Goal: Task Accomplishment & Management: Manage account settings

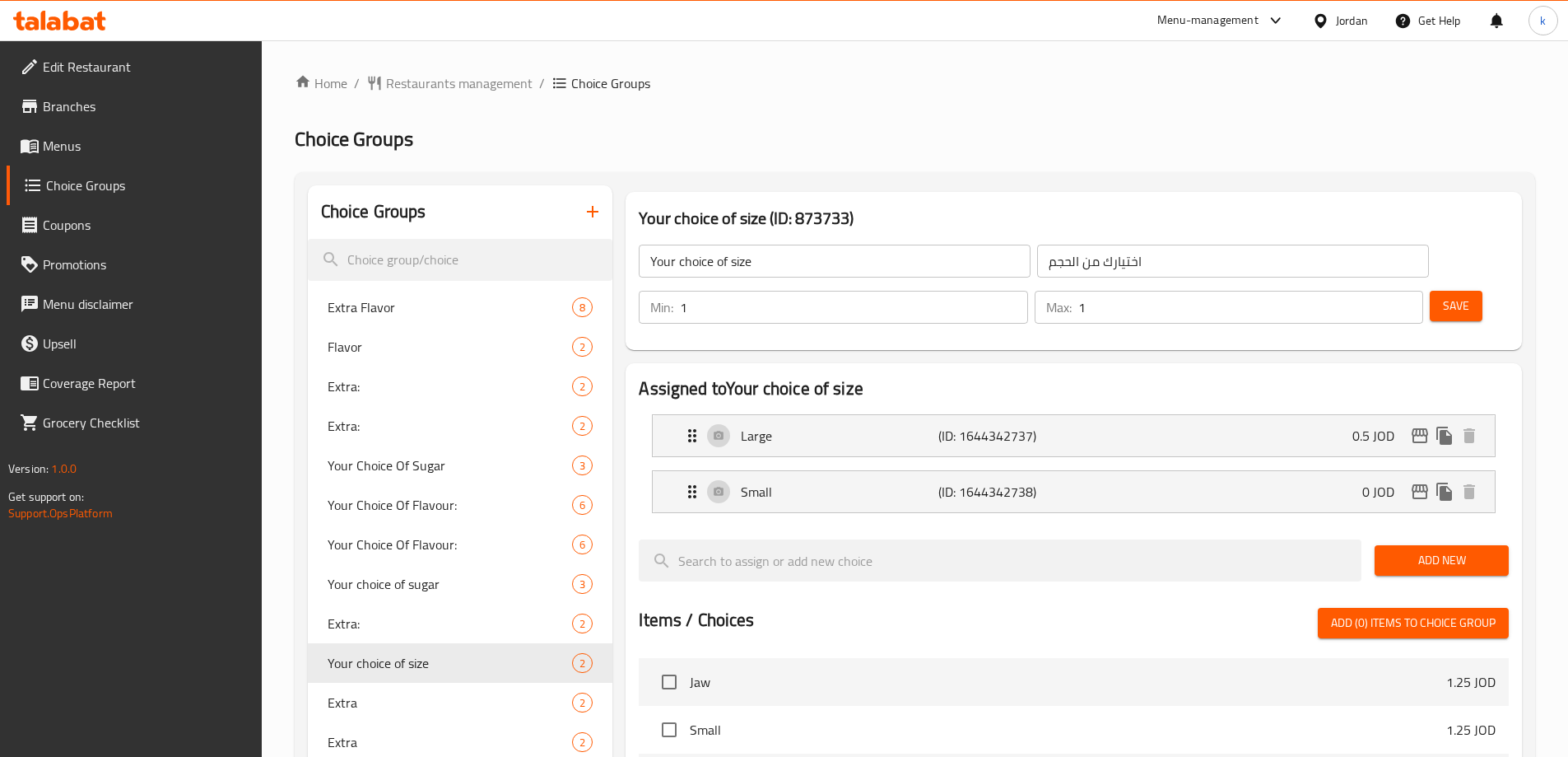
scroll to position [1283, 0]
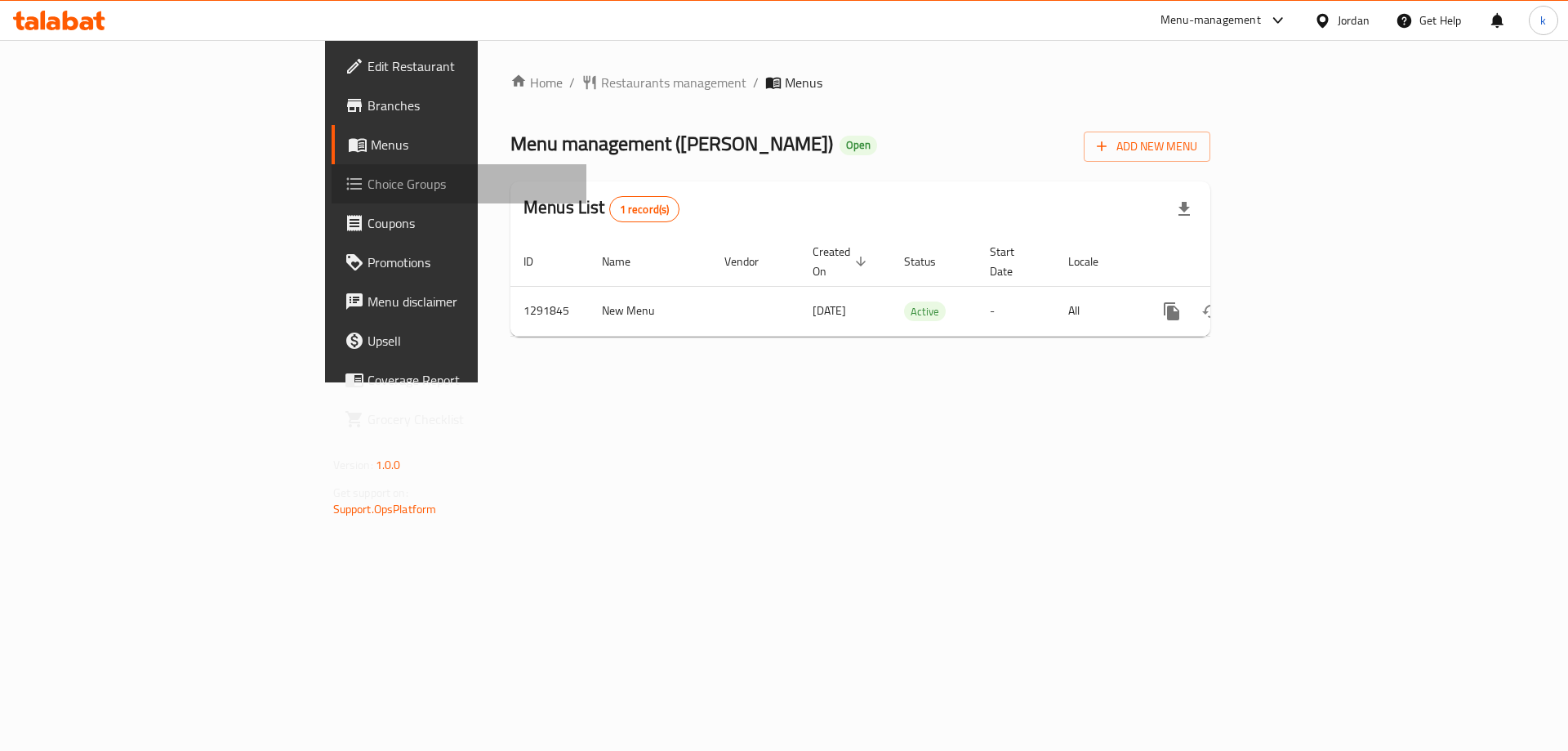
click at [367, 187] on span "Choice Groups" at bounding box center [470, 183] width 206 height 19
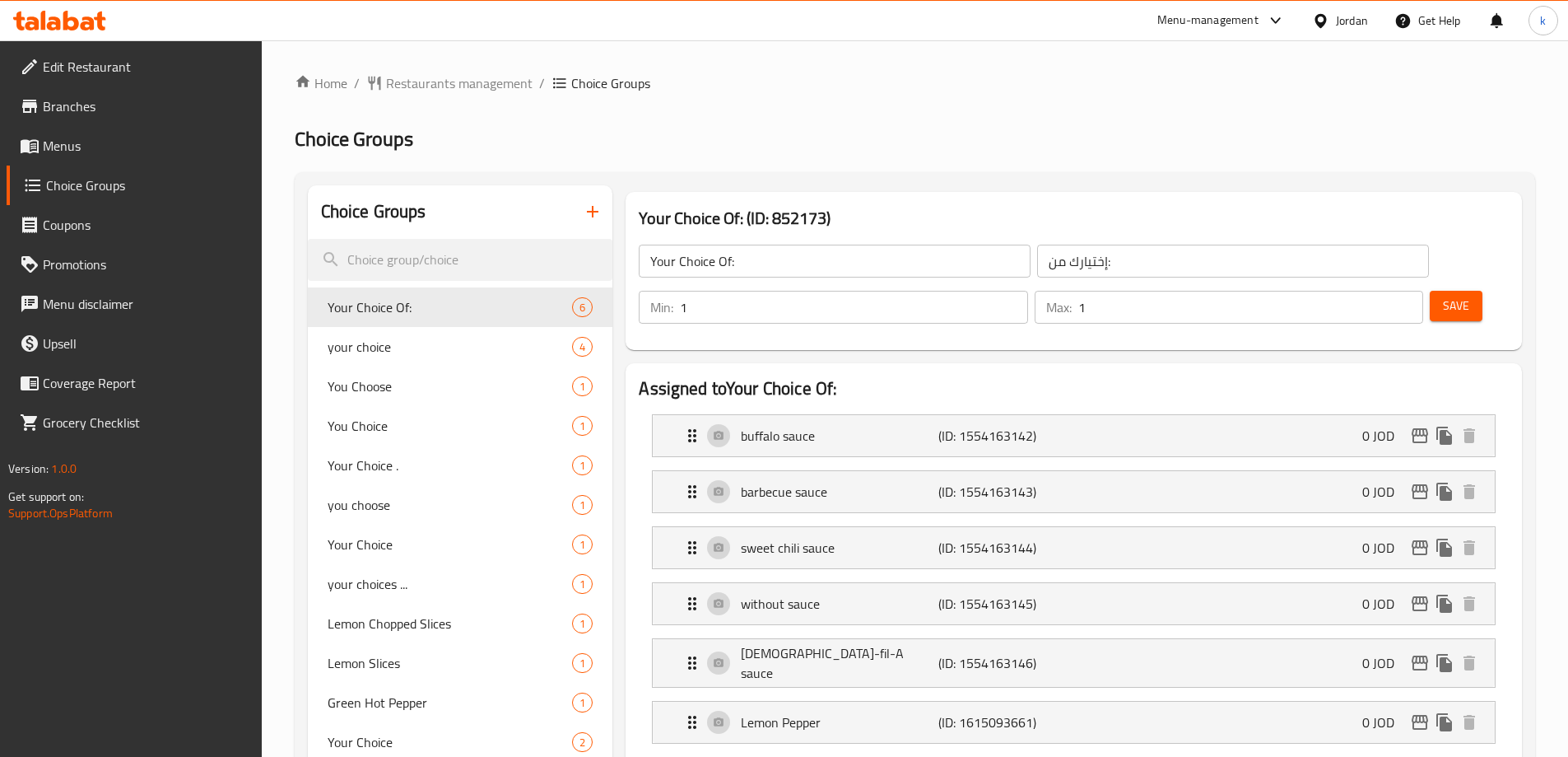
click at [718, 140] on h2 "Choice Groups" at bounding box center [915, 139] width 1240 height 27
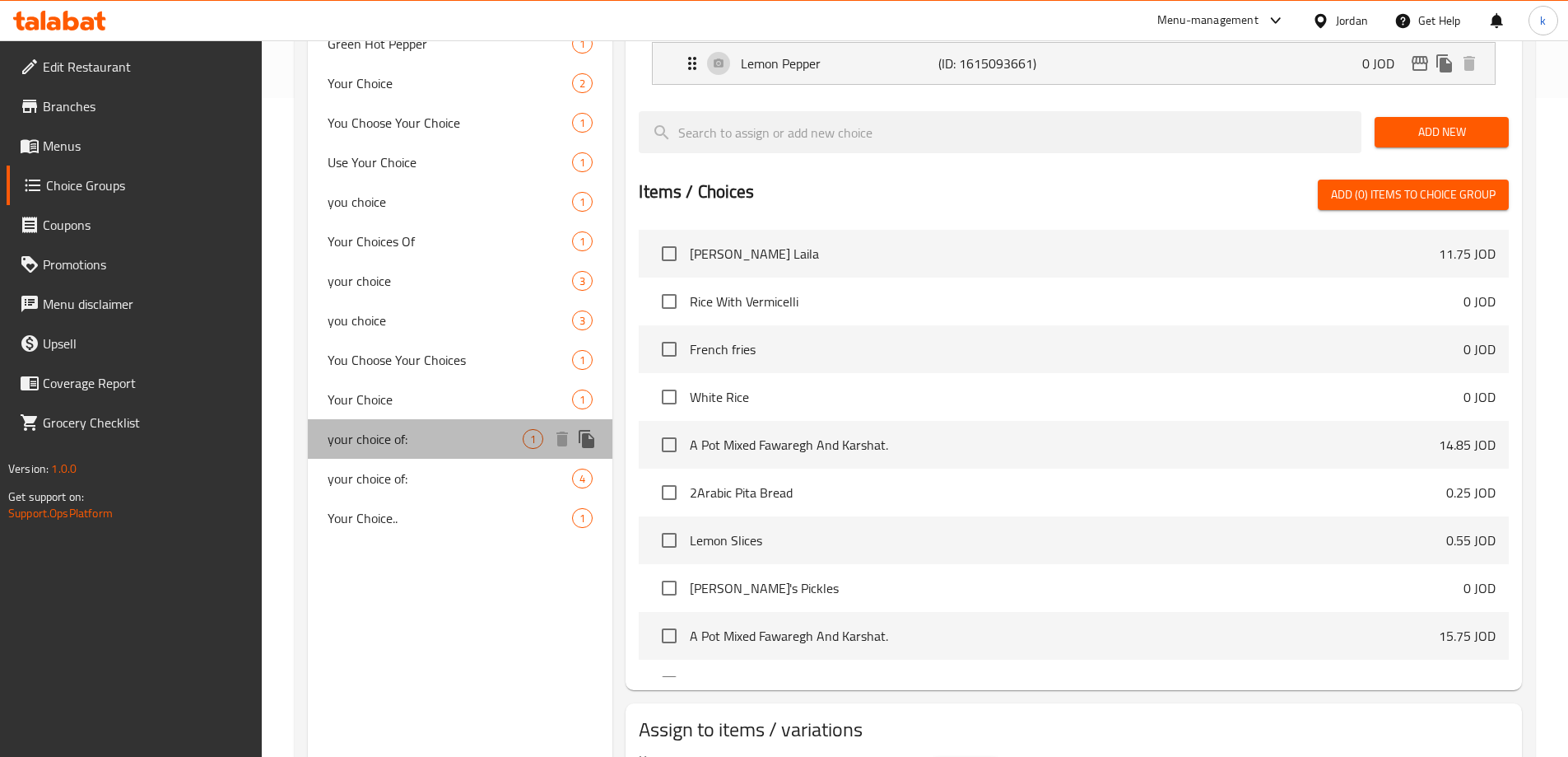
click at [411, 432] on span "your choice of:" at bounding box center [426, 439] width 196 height 20
type input "your choice of:"
type input "إختيارك من :"
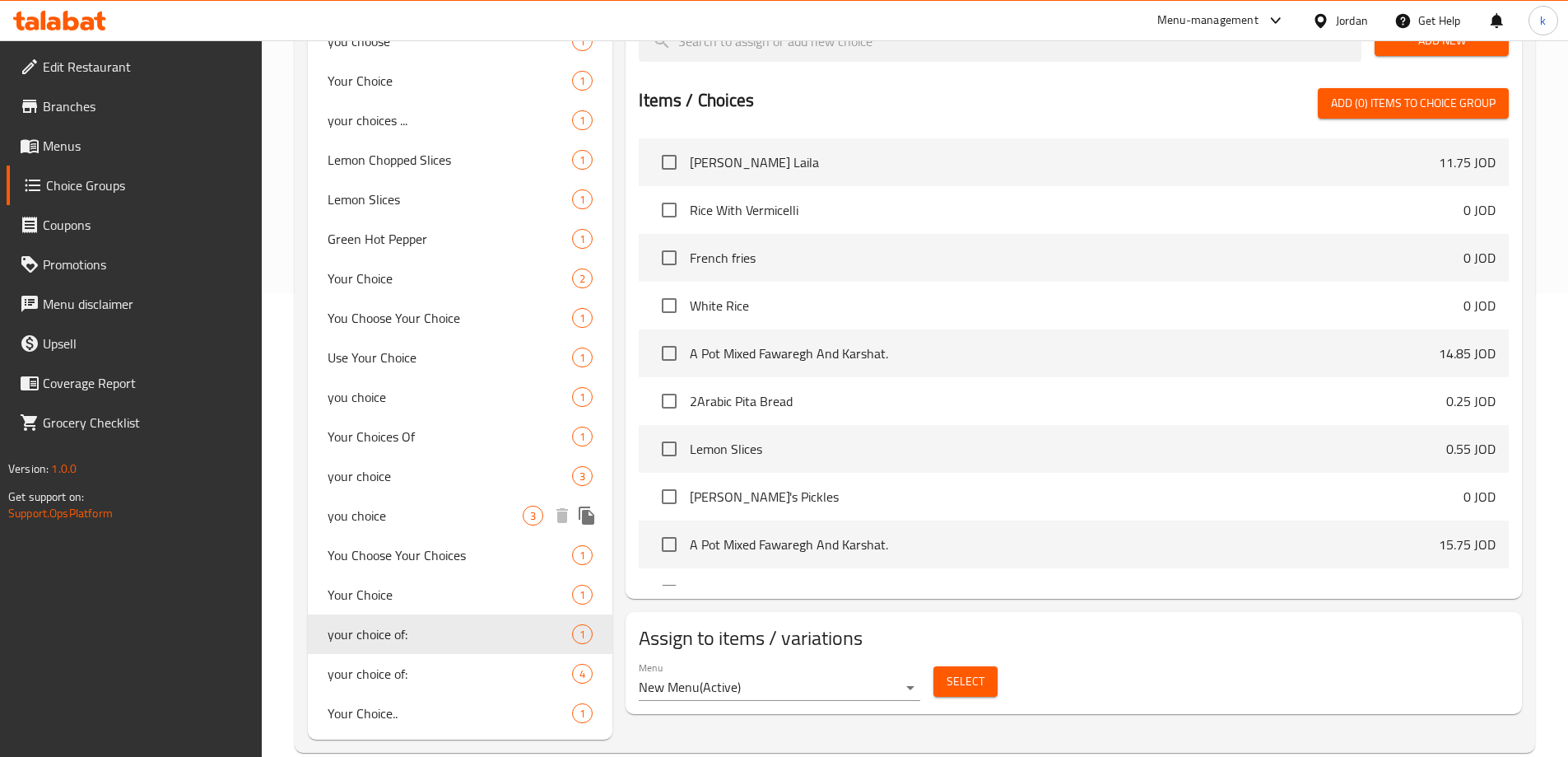
scroll to position [493, 0]
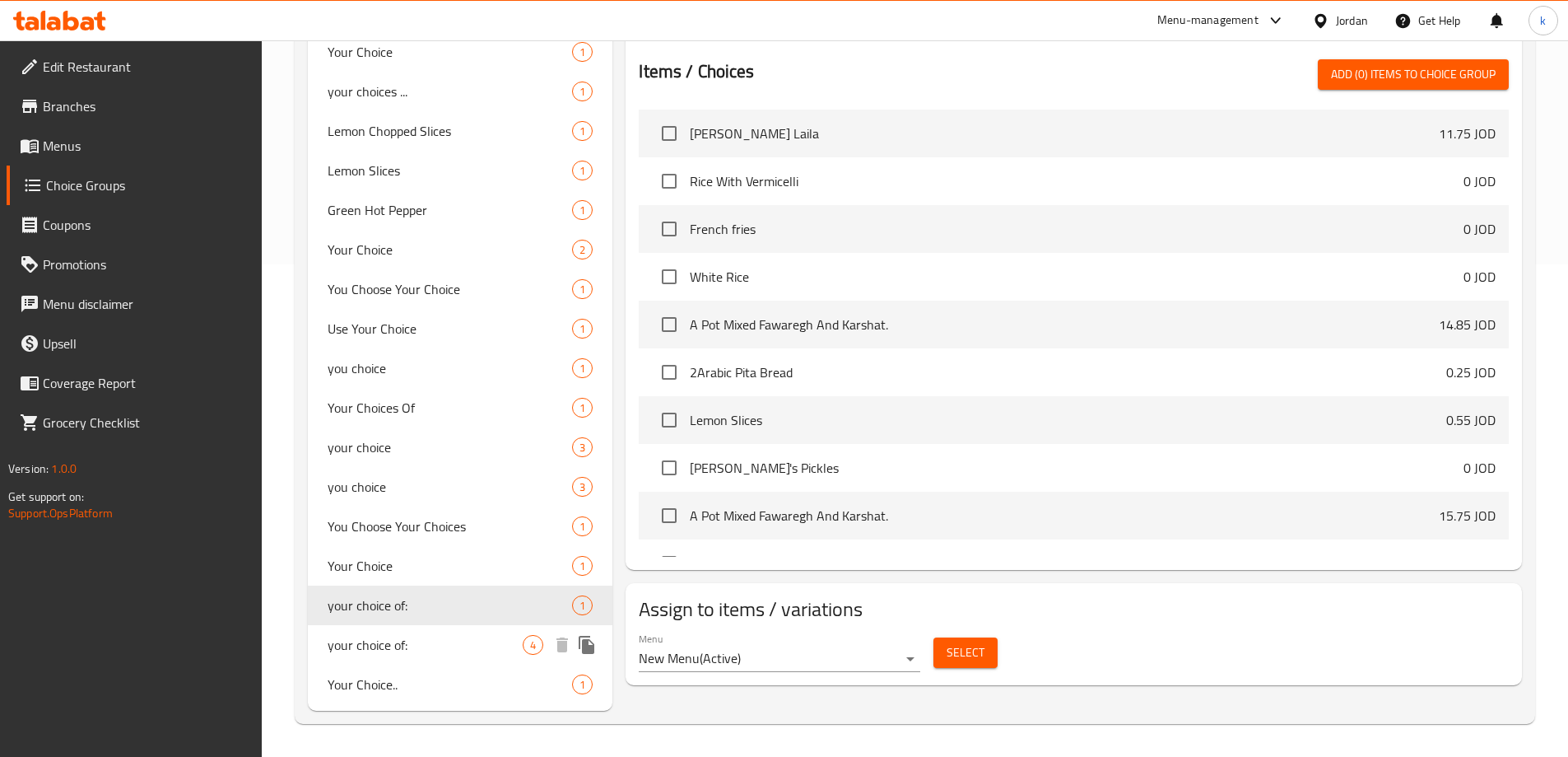
click at [366, 638] on span "your choice of:" at bounding box center [426, 645] width 196 height 20
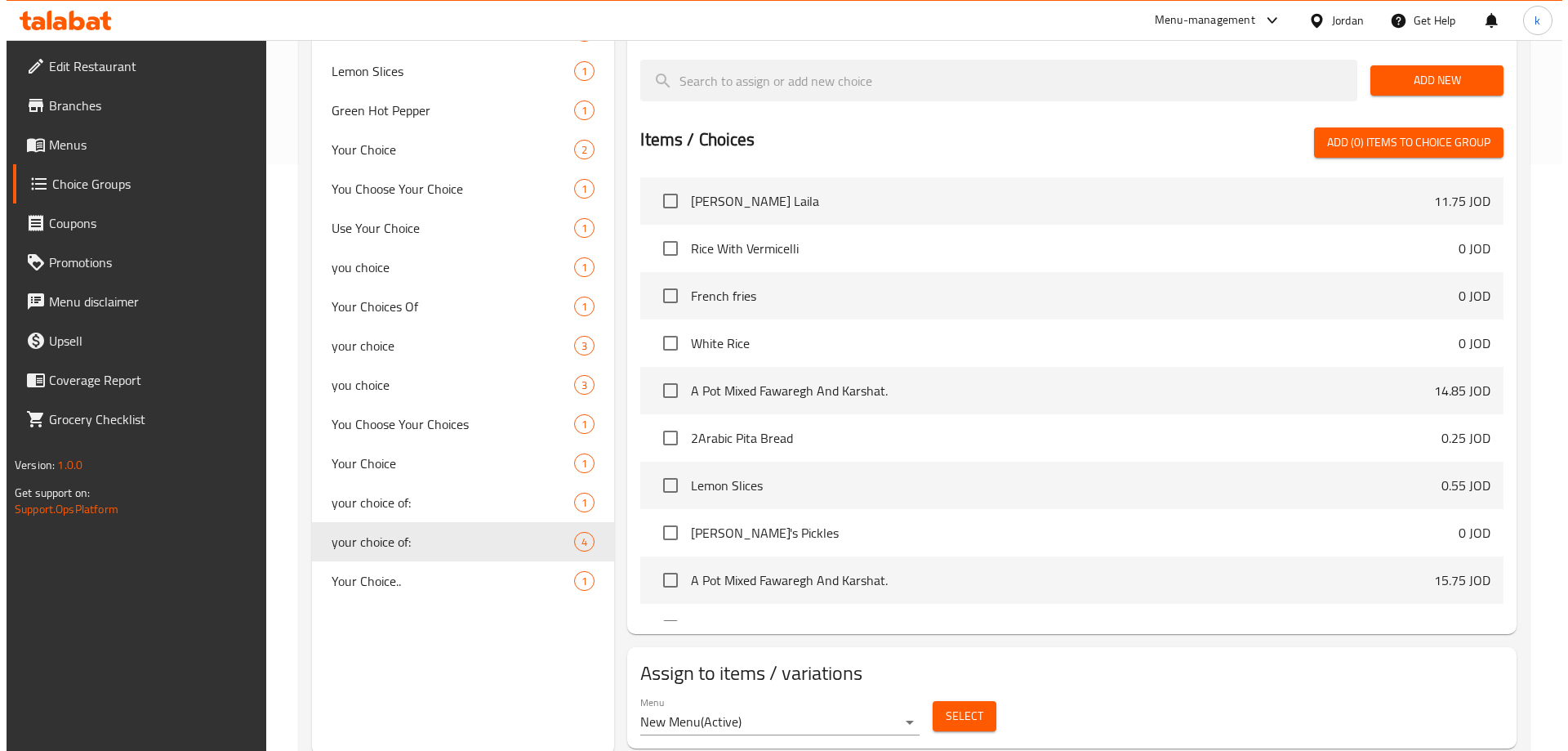
scroll to position [591, 0]
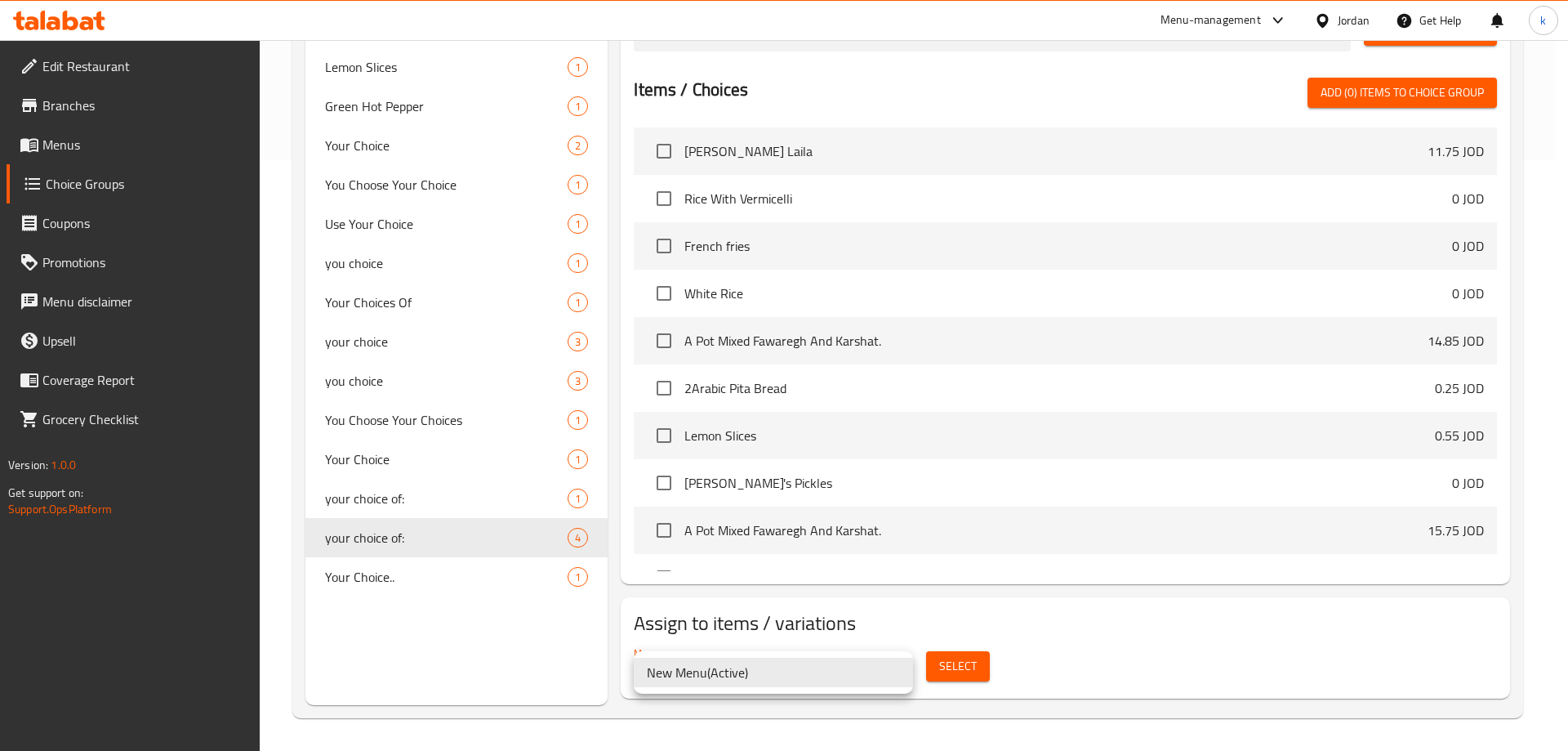
click at [1094, 632] on div at bounding box center [784, 376] width 1568 height 751
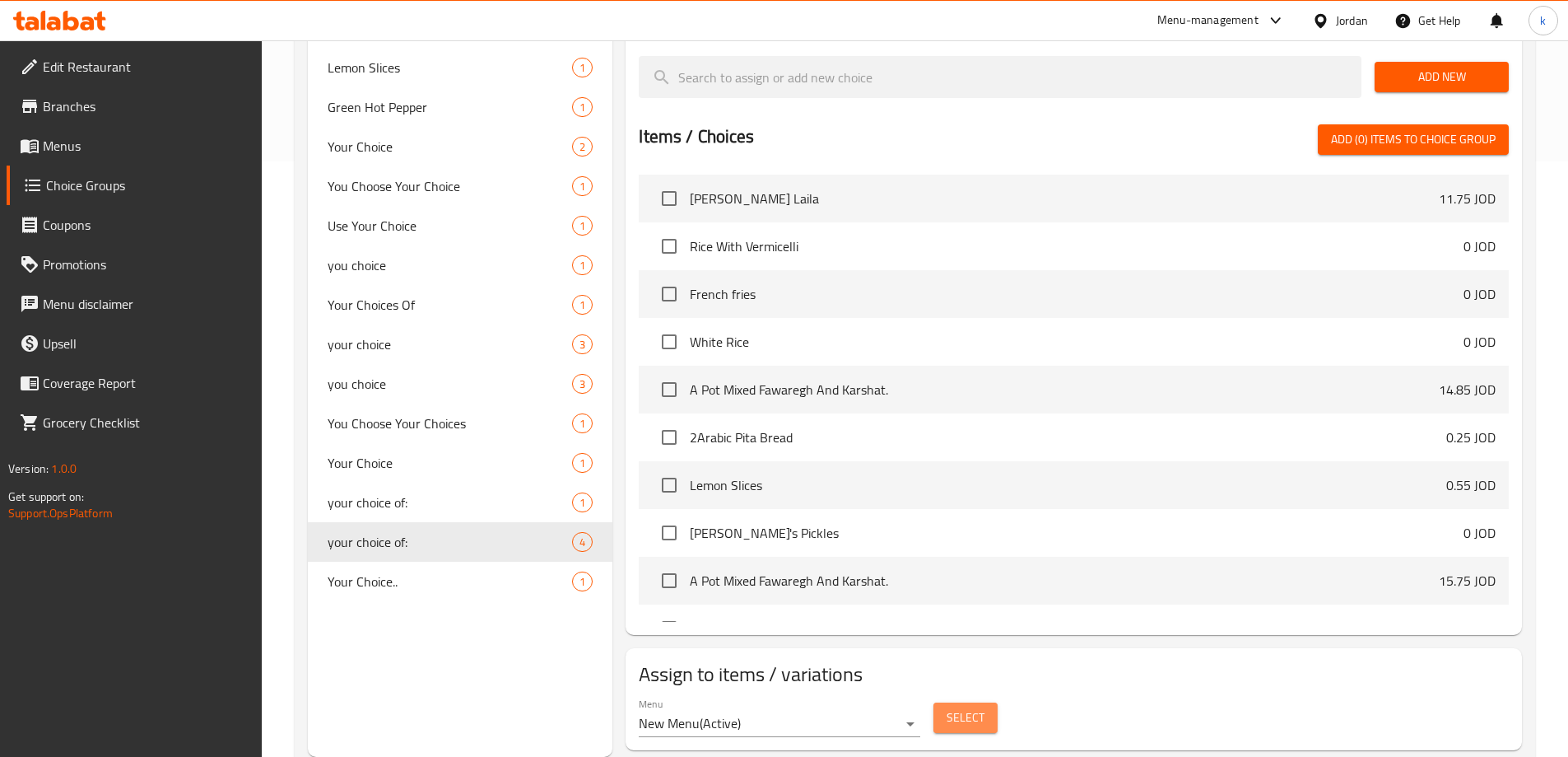
click at [950, 707] on span "Select" at bounding box center [966, 717] width 37 height 21
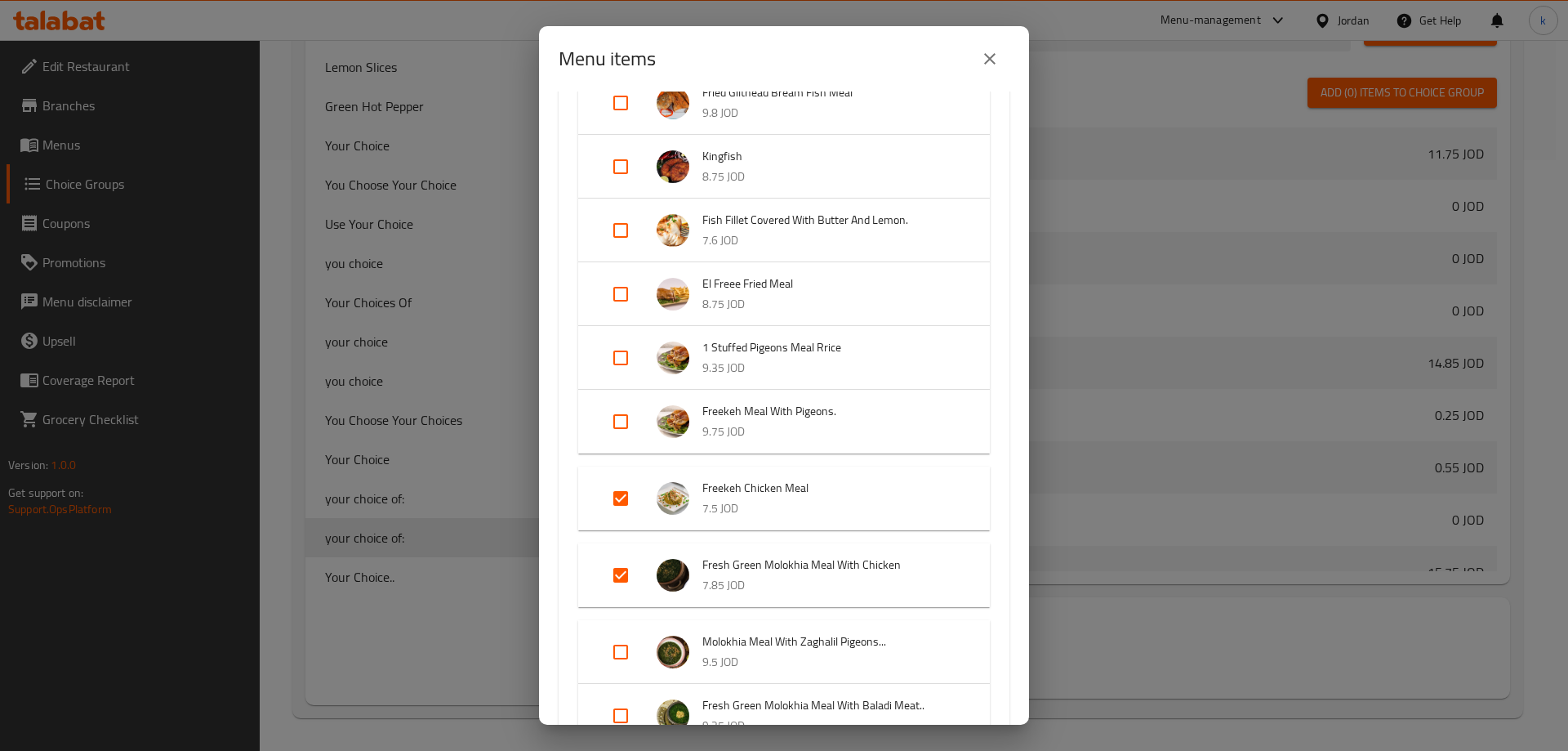
scroll to position [490, 0]
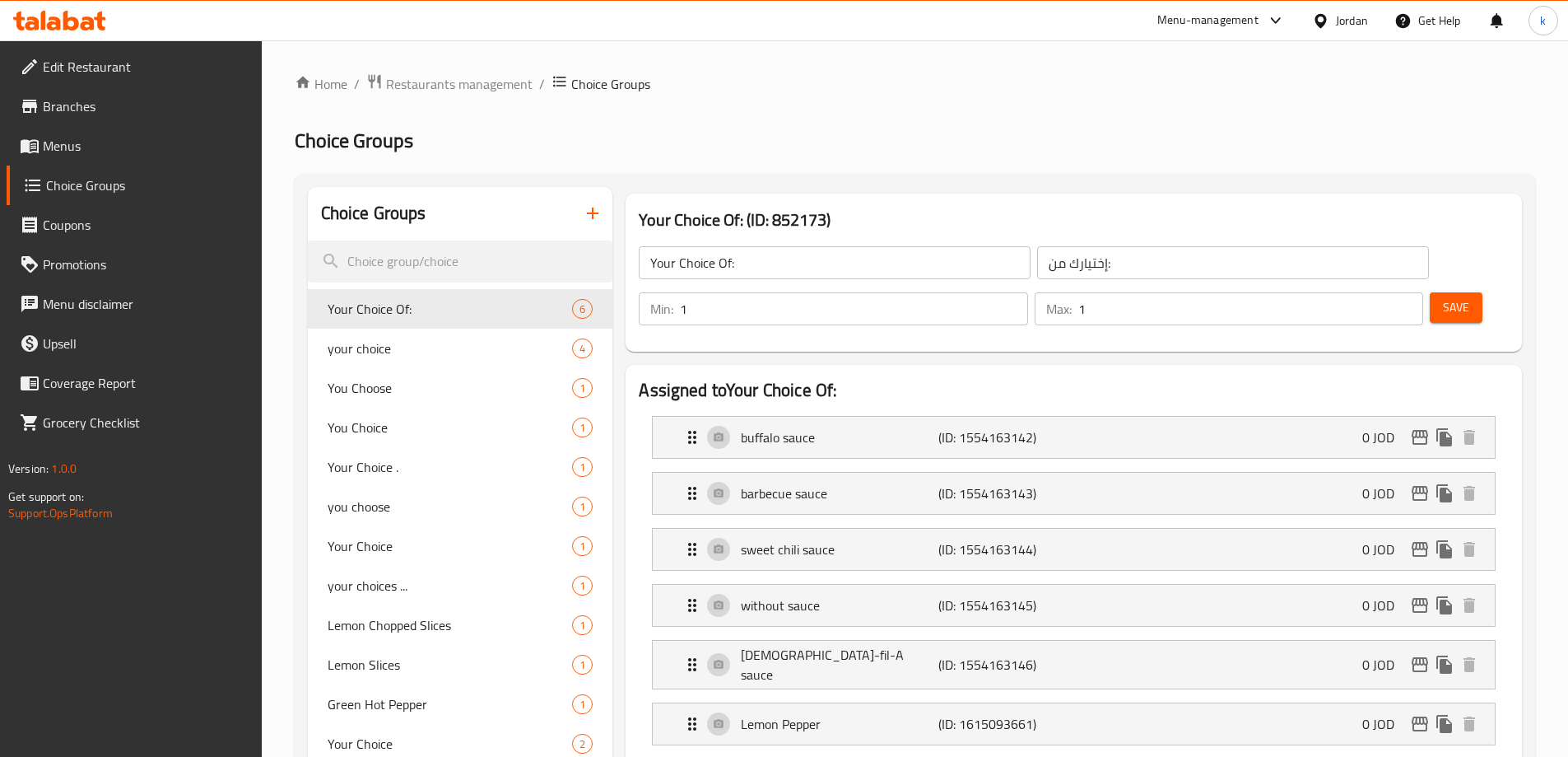
click at [80, 146] on span "Menus" at bounding box center [145, 146] width 206 height 20
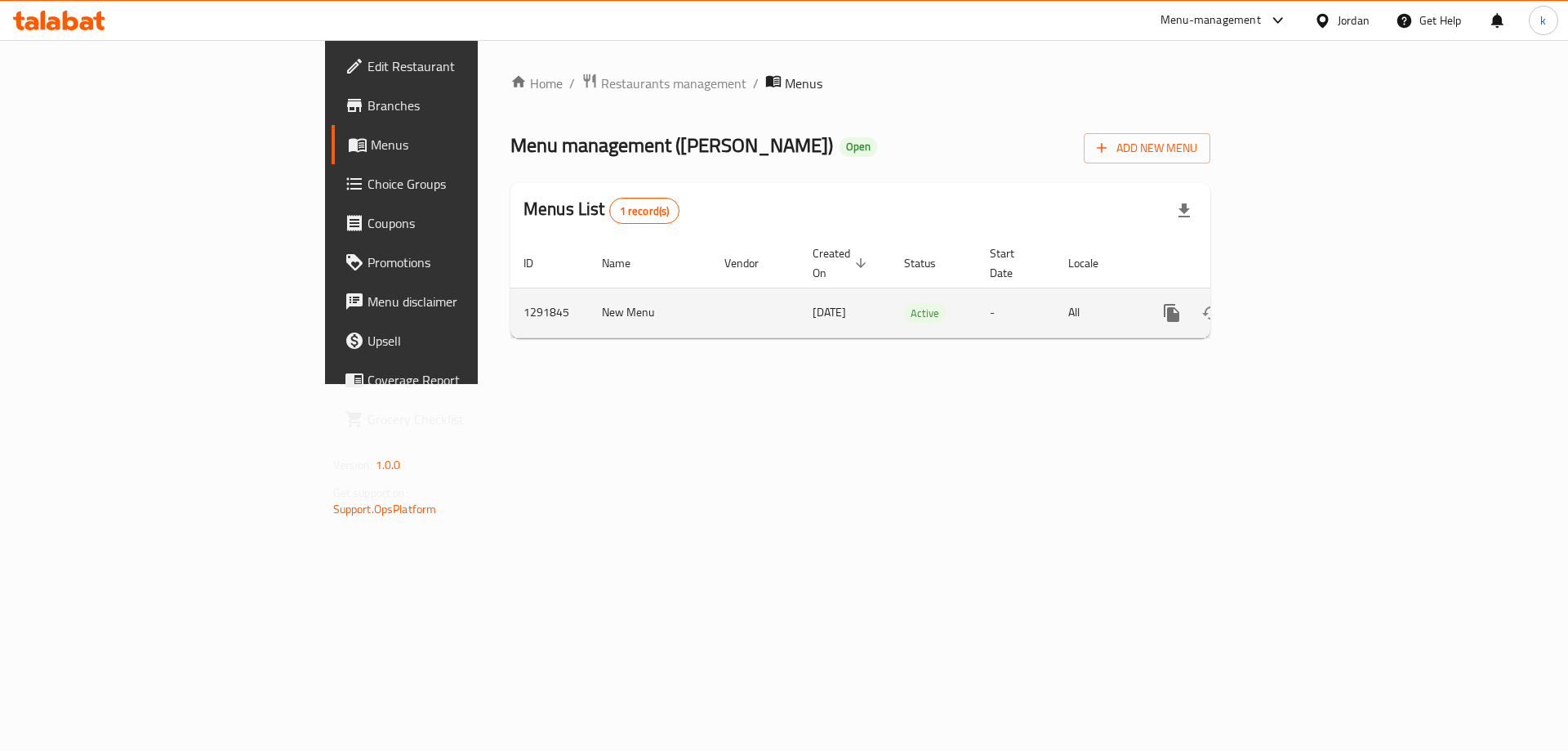
click at [1297, 306] on icon "enhanced table" at bounding box center [1289, 313] width 15 height 15
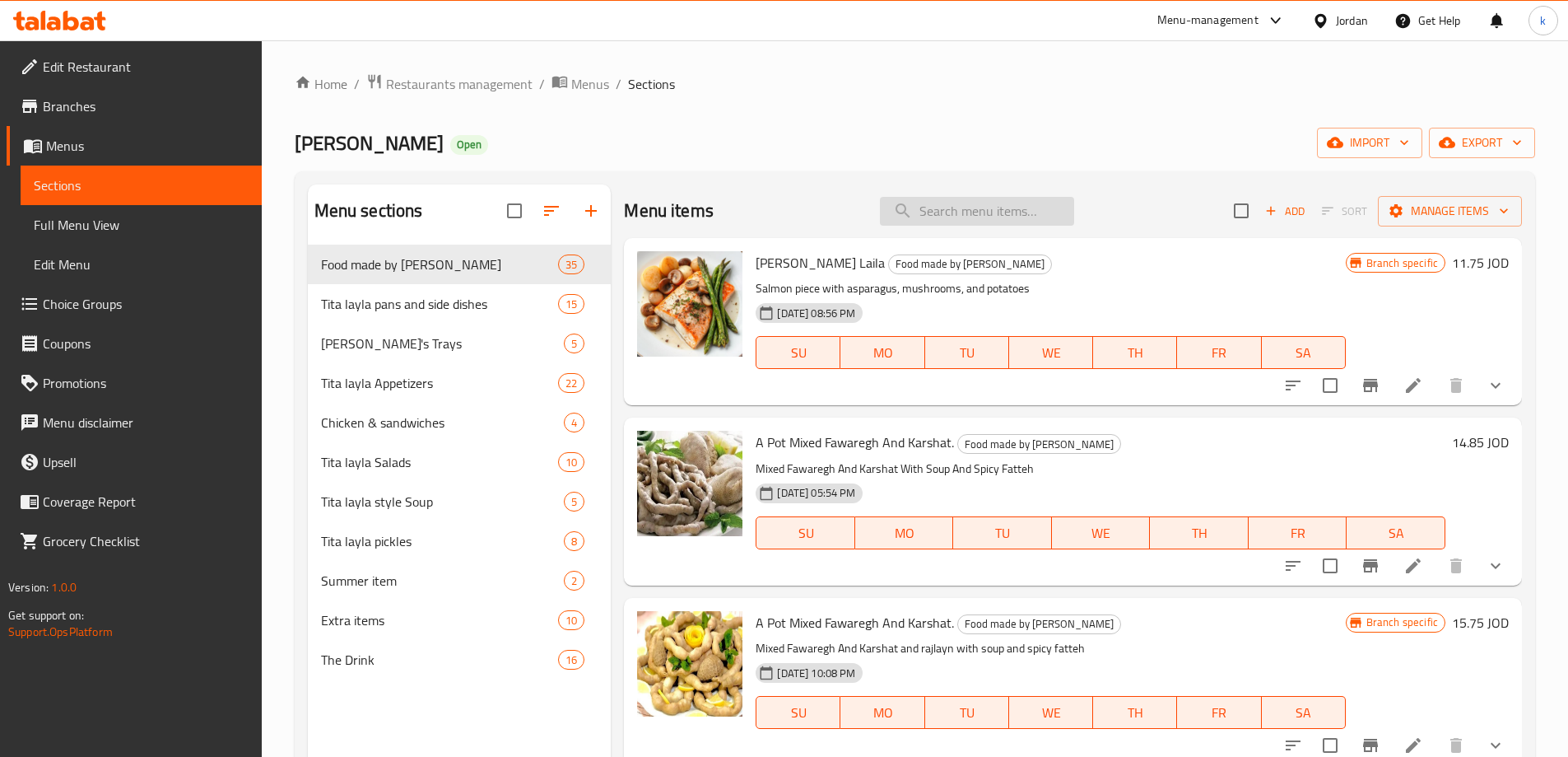
click at [938, 218] on input "search" at bounding box center [977, 211] width 195 height 29
type input "ب"
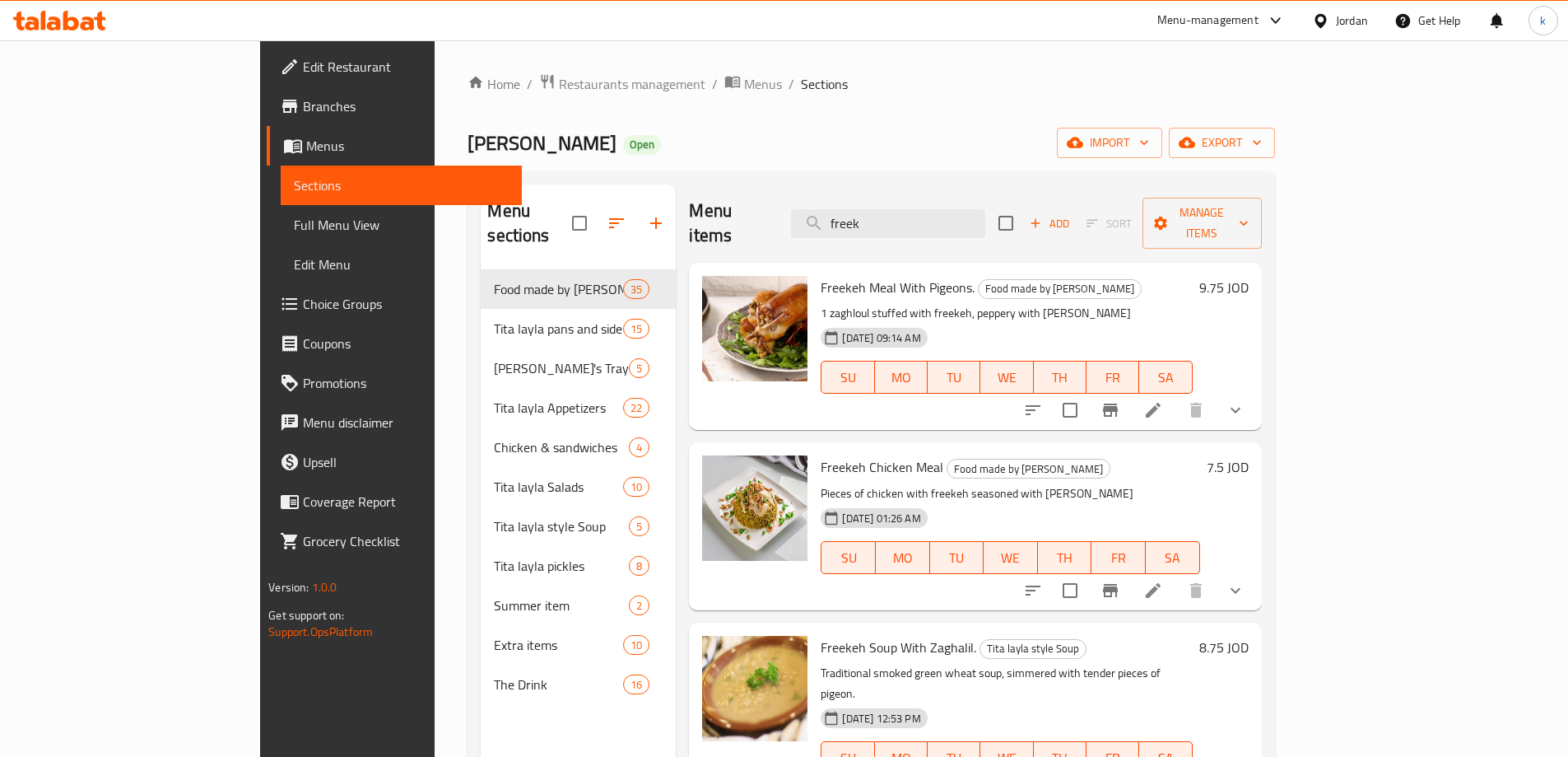
type input "freek"
click at [1163, 580] on icon at bounding box center [1153, 590] width 20 height 20
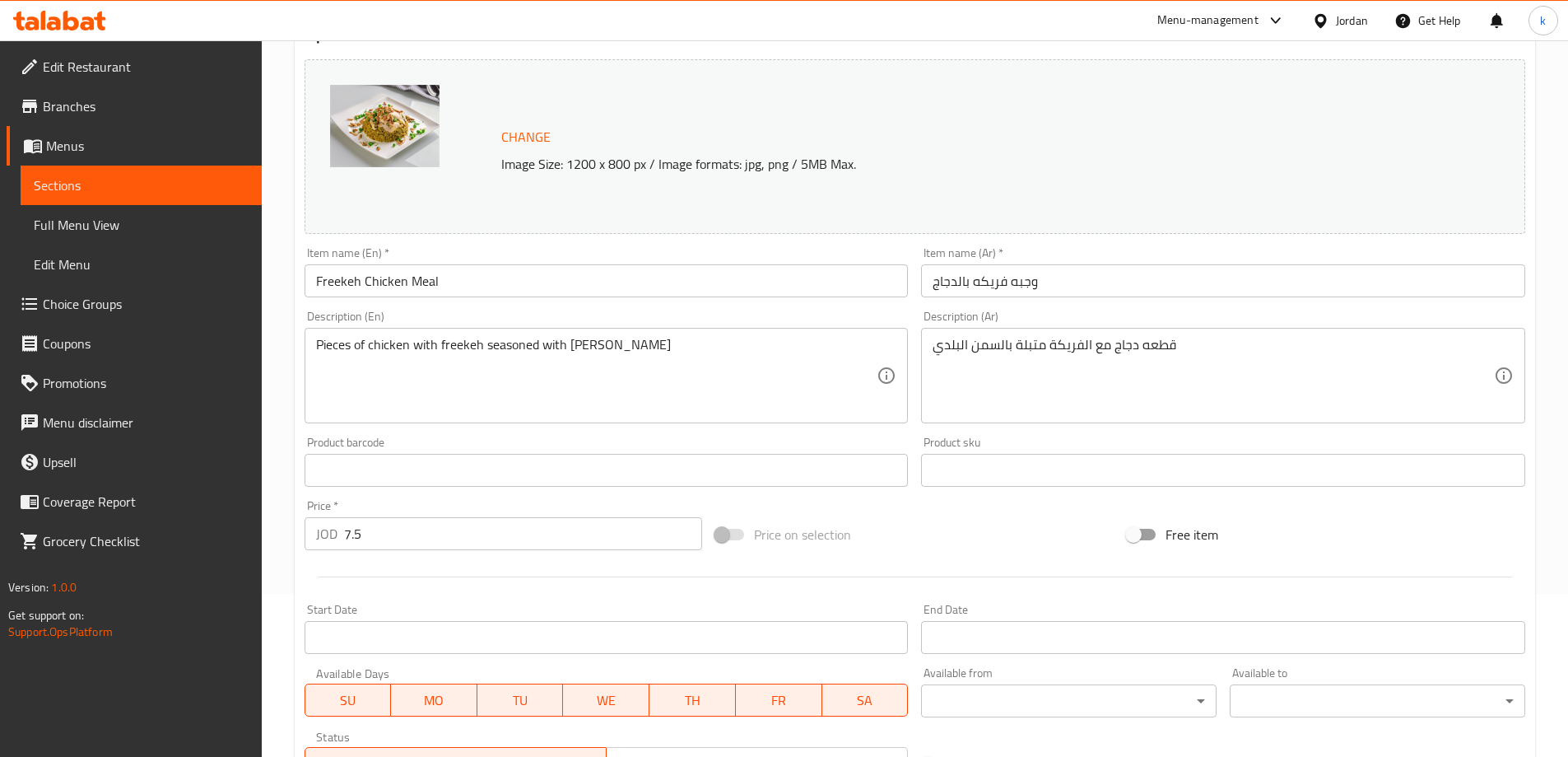
scroll to position [82, 0]
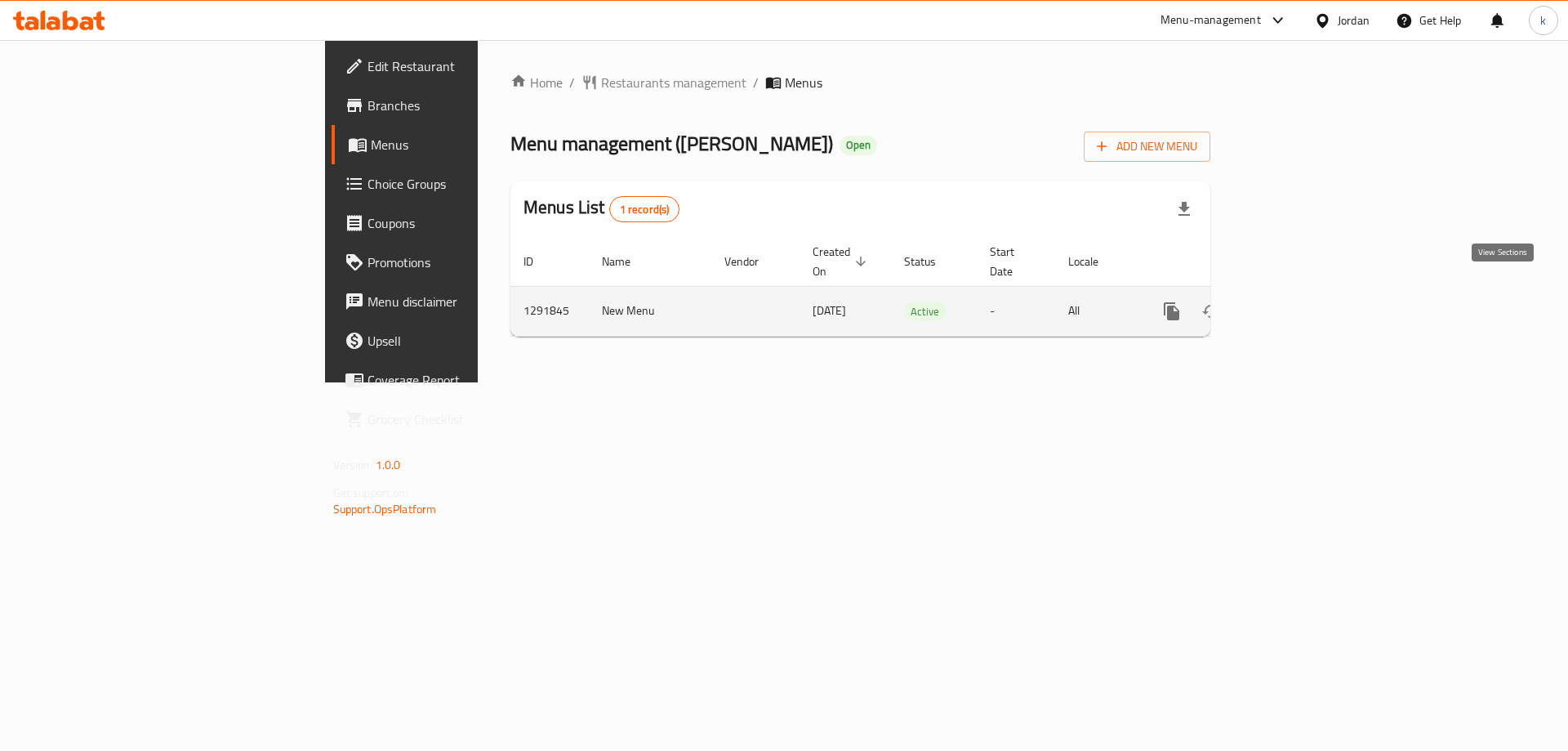
click at [1309, 303] on link "enhanced table" at bounding box center [1289, 311] width 39 height 39
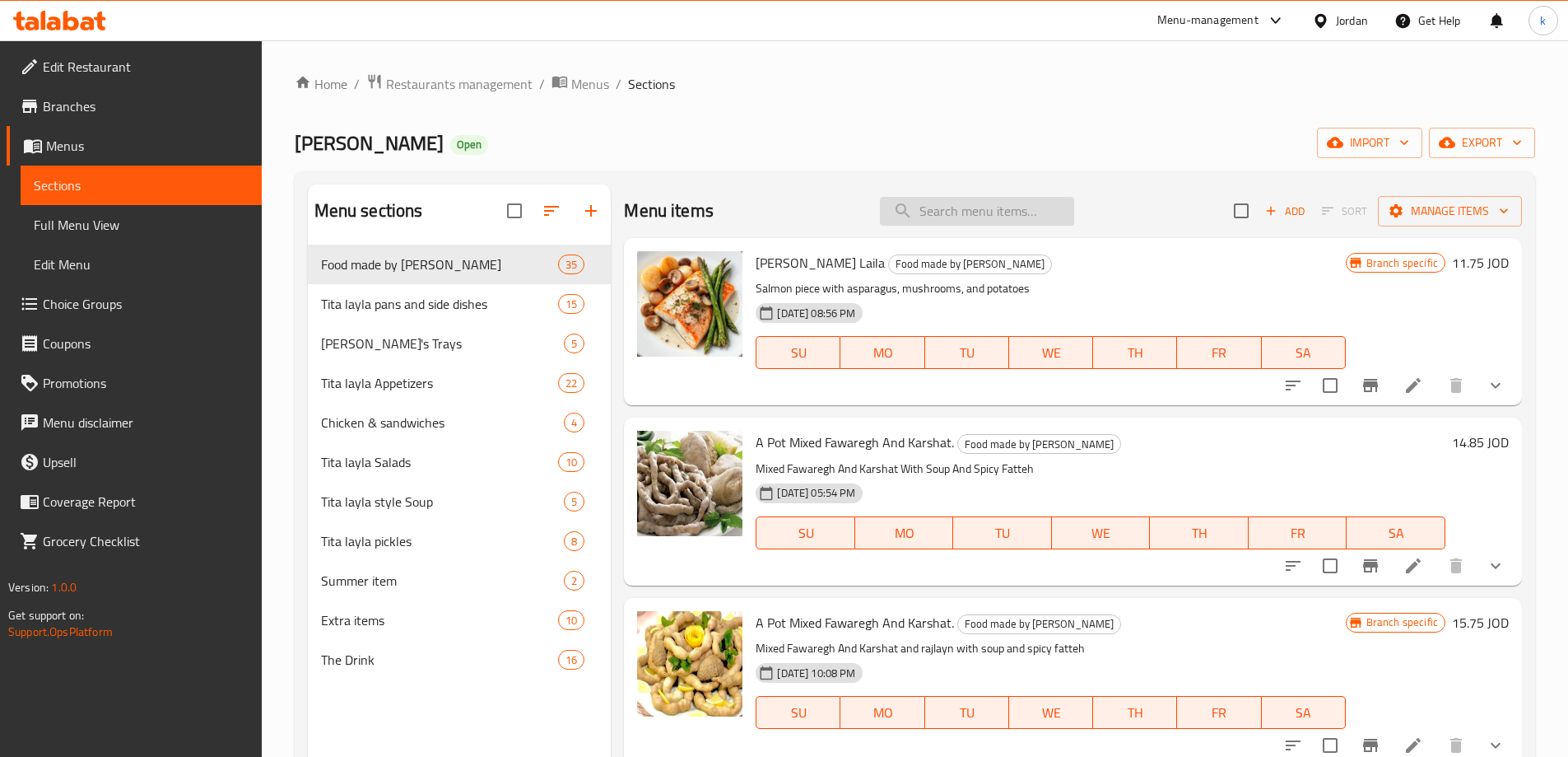
click at [966, 218] on input "search" at bounding box center [977, 211] width 195 height 29
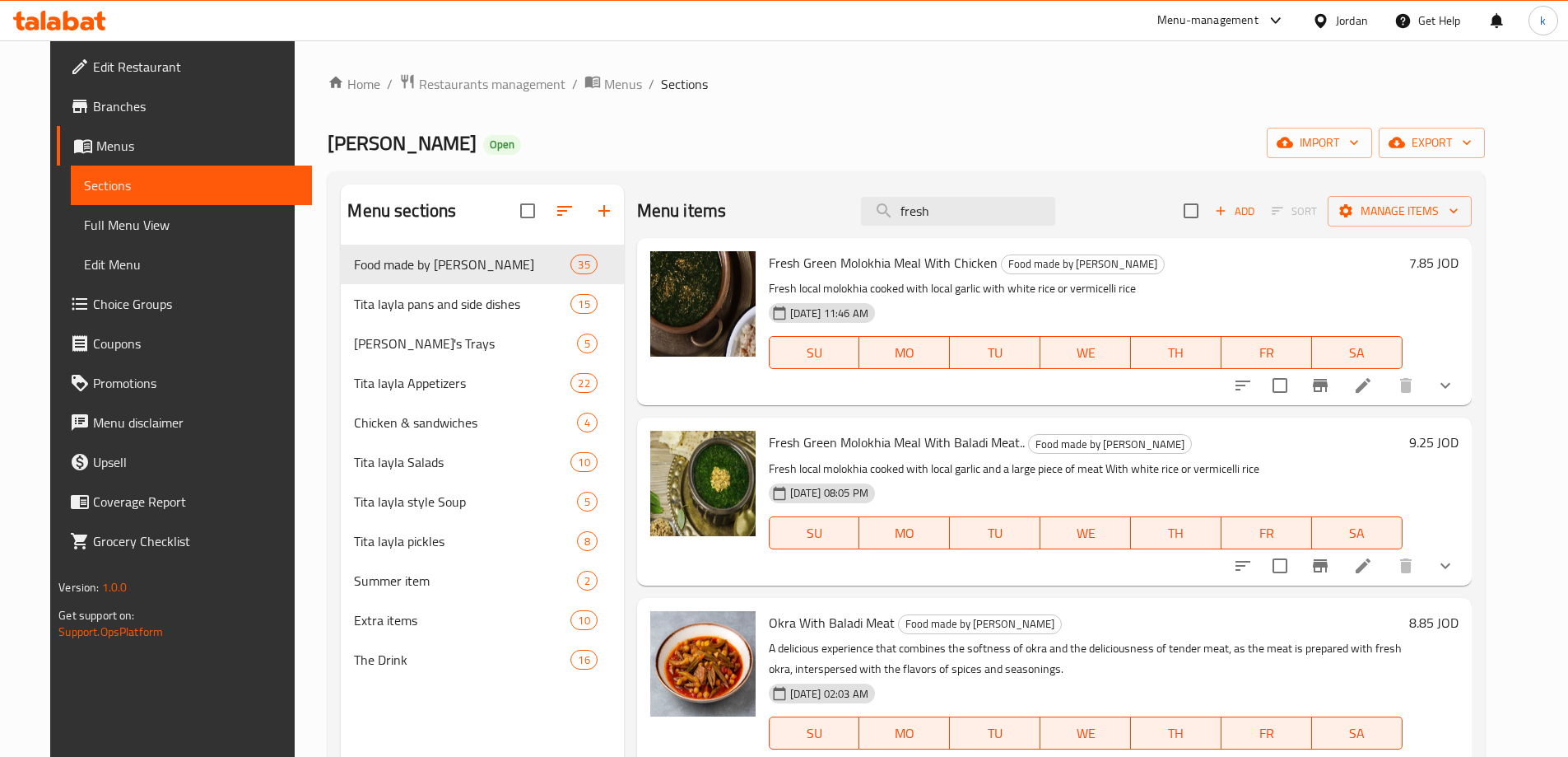
type input "fresh"
click at [1371, 382] on icon at bounding box center [1363, 385] width 15 height 15
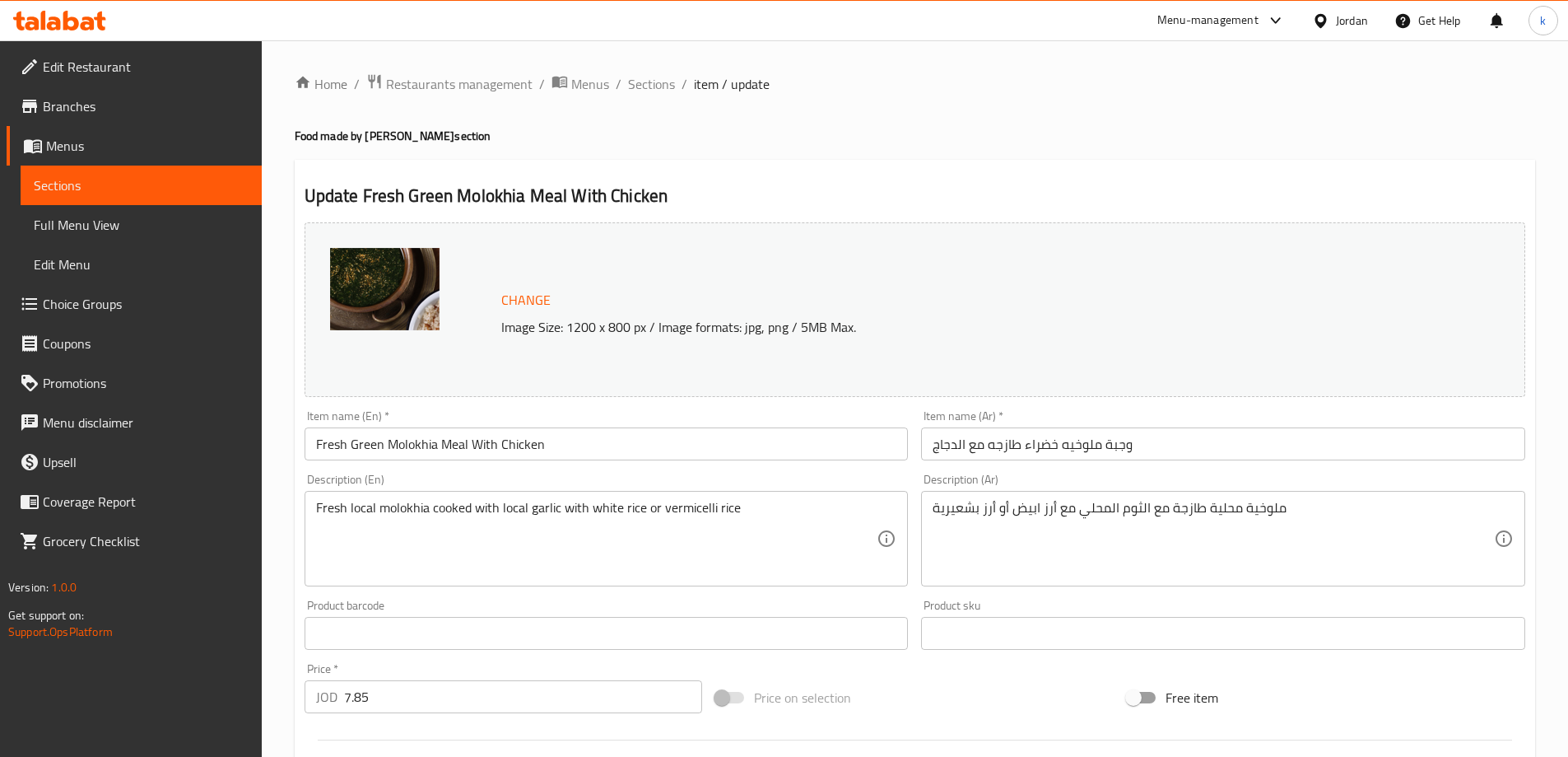
click at [654, 87] on span "Sections" at bounding box center [651, 84] width 47 height 20
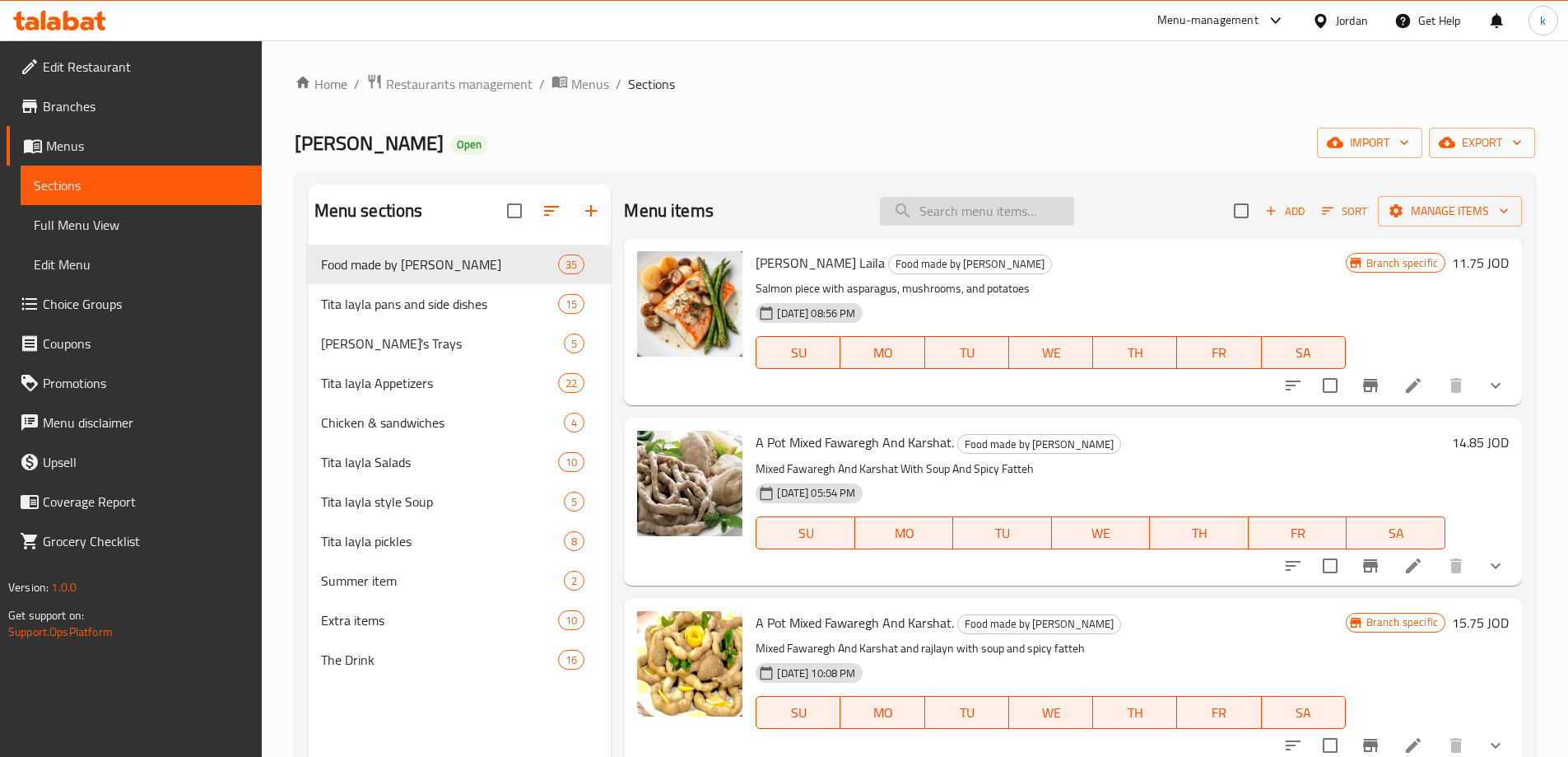
click at [971, 210] on input "search" at bounding box center [977, 211] width 195 height 29
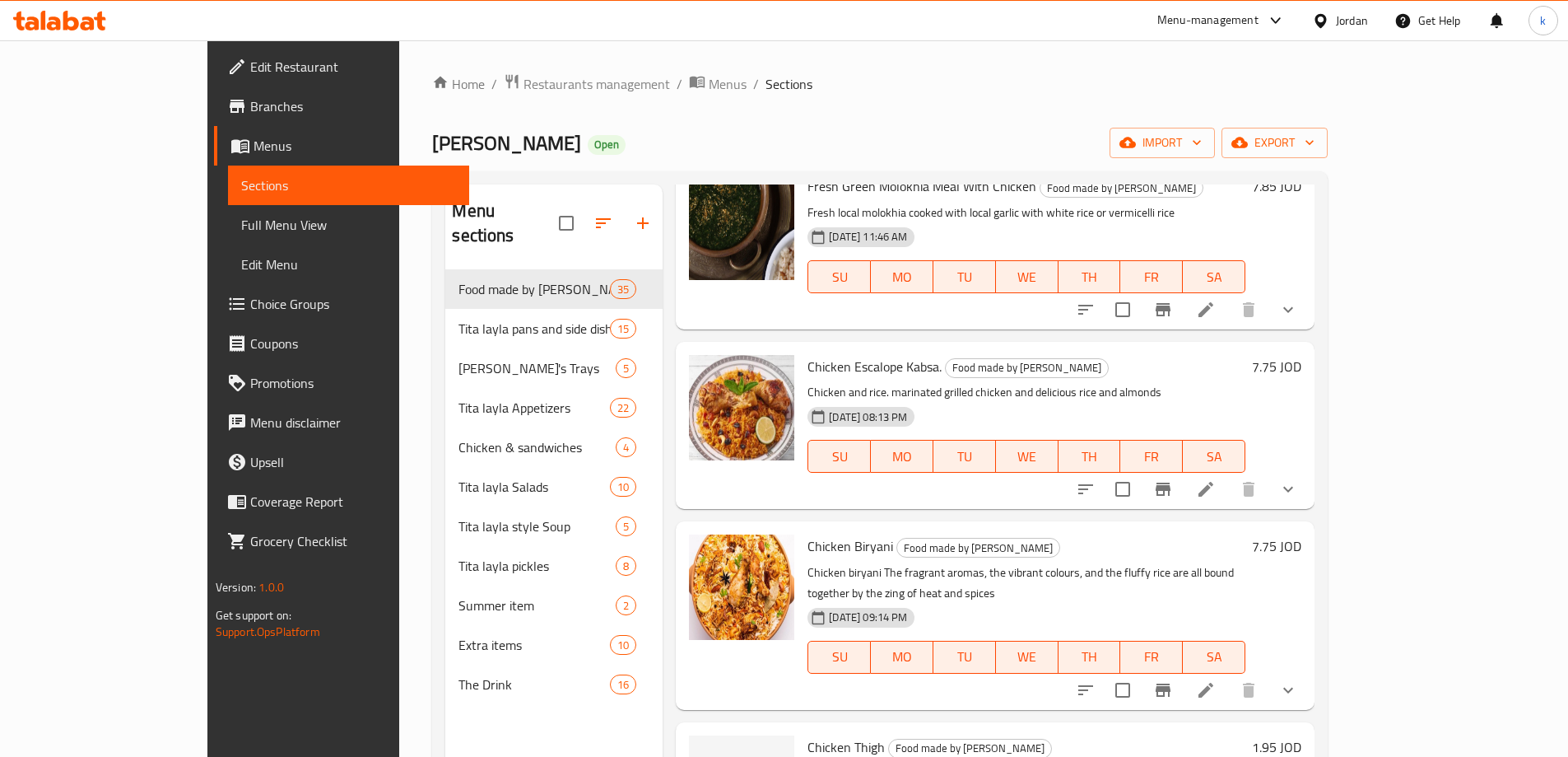
scroll to position [412, 0]
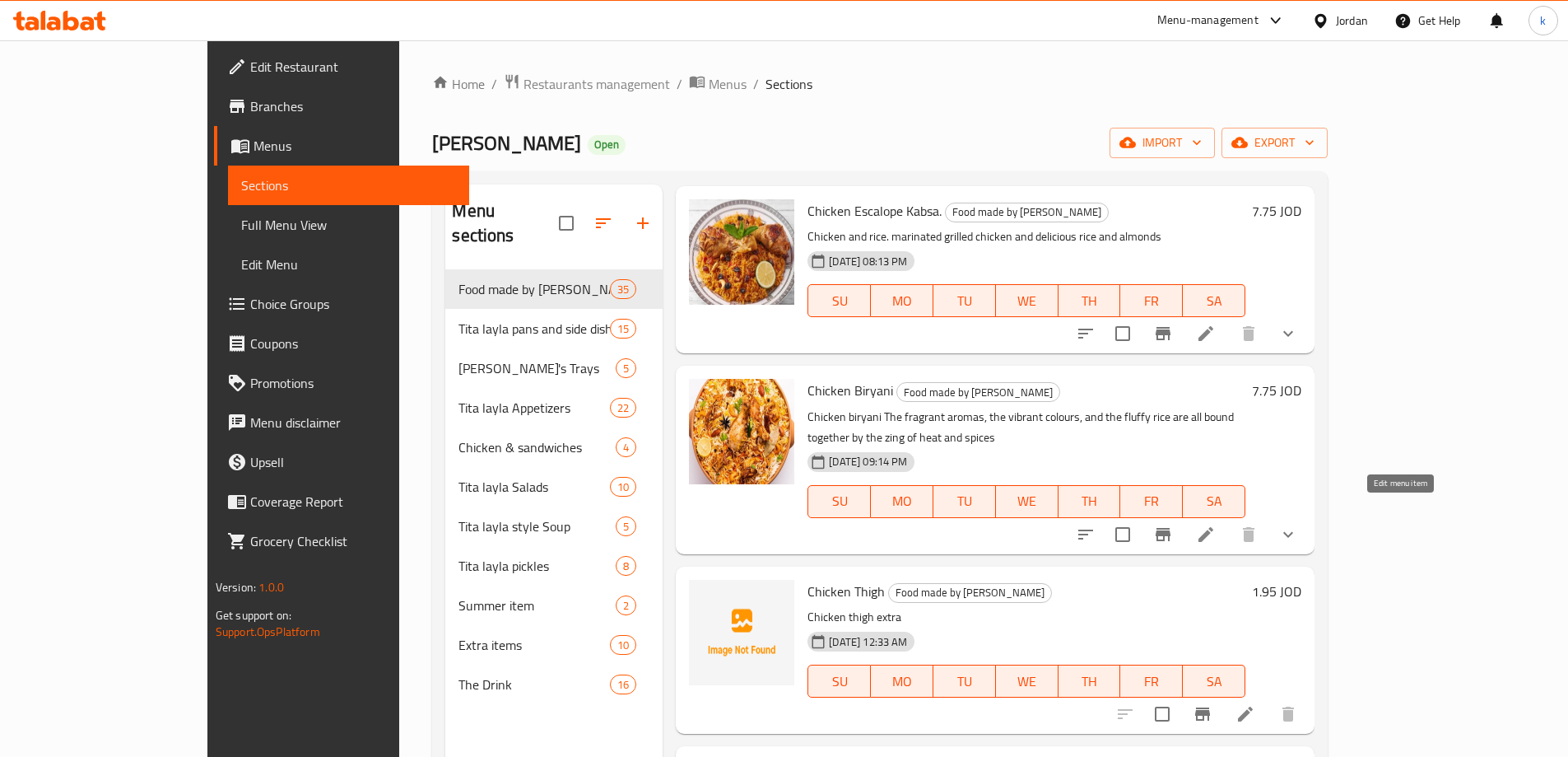
type input "chicken"
click at [1215, 525] on icon at bounding box center [1206, 535] width 20 height 20
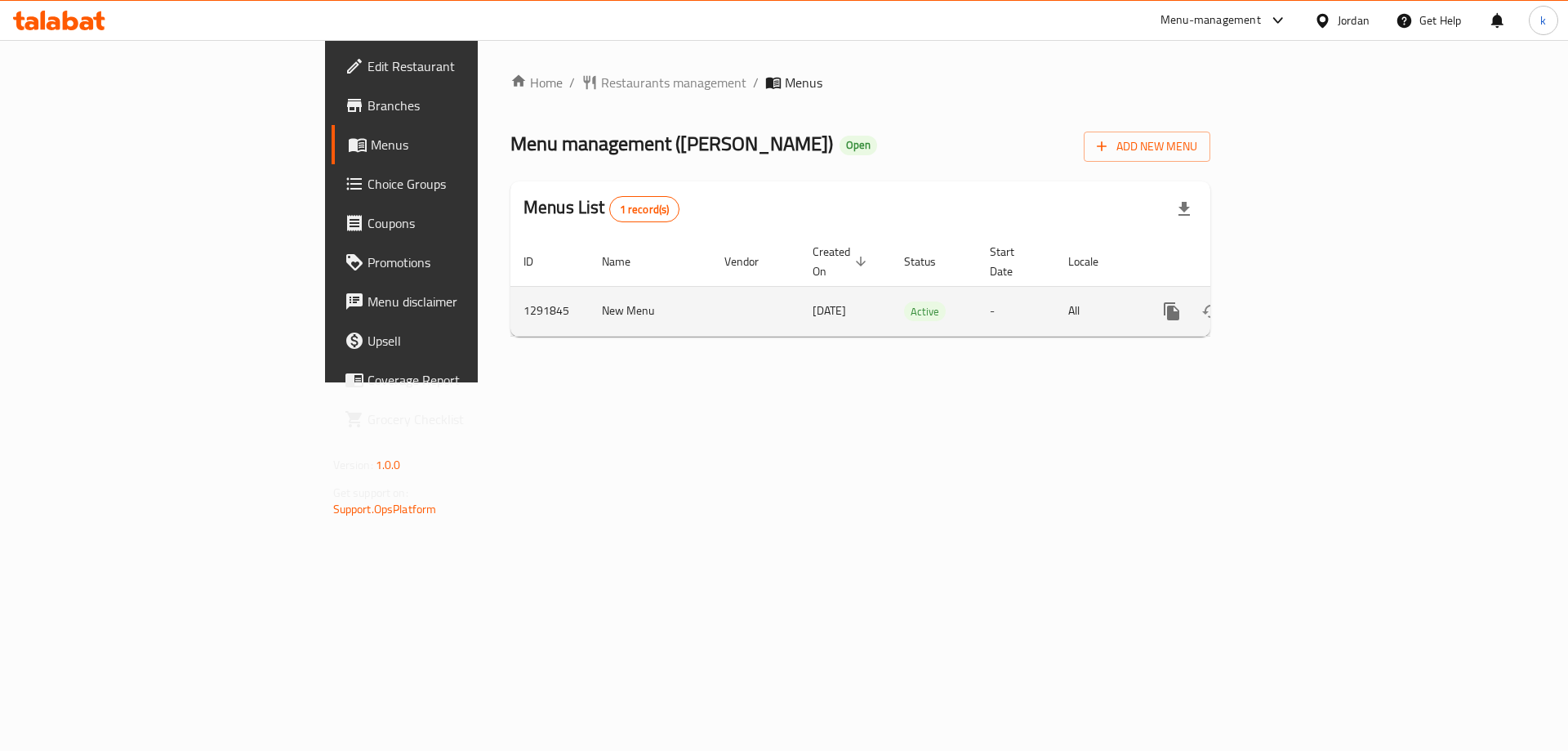
click at [1297, 304] on icon "enhanced table" at bounding box center [1289, 311] width 15 height 15
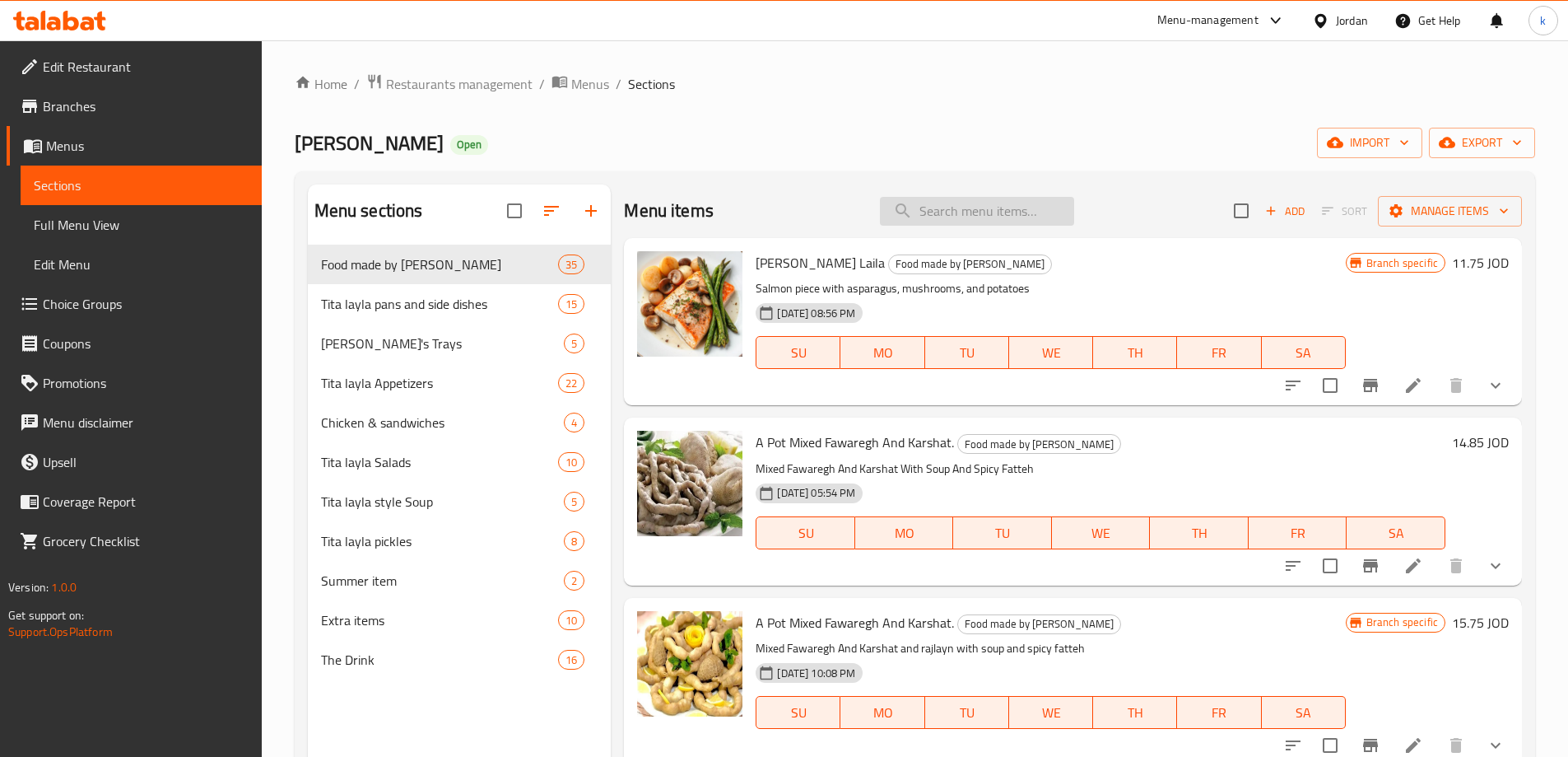
click at [1005, 203] on input "search" at bounding box center [977, 211] width 195 height 29
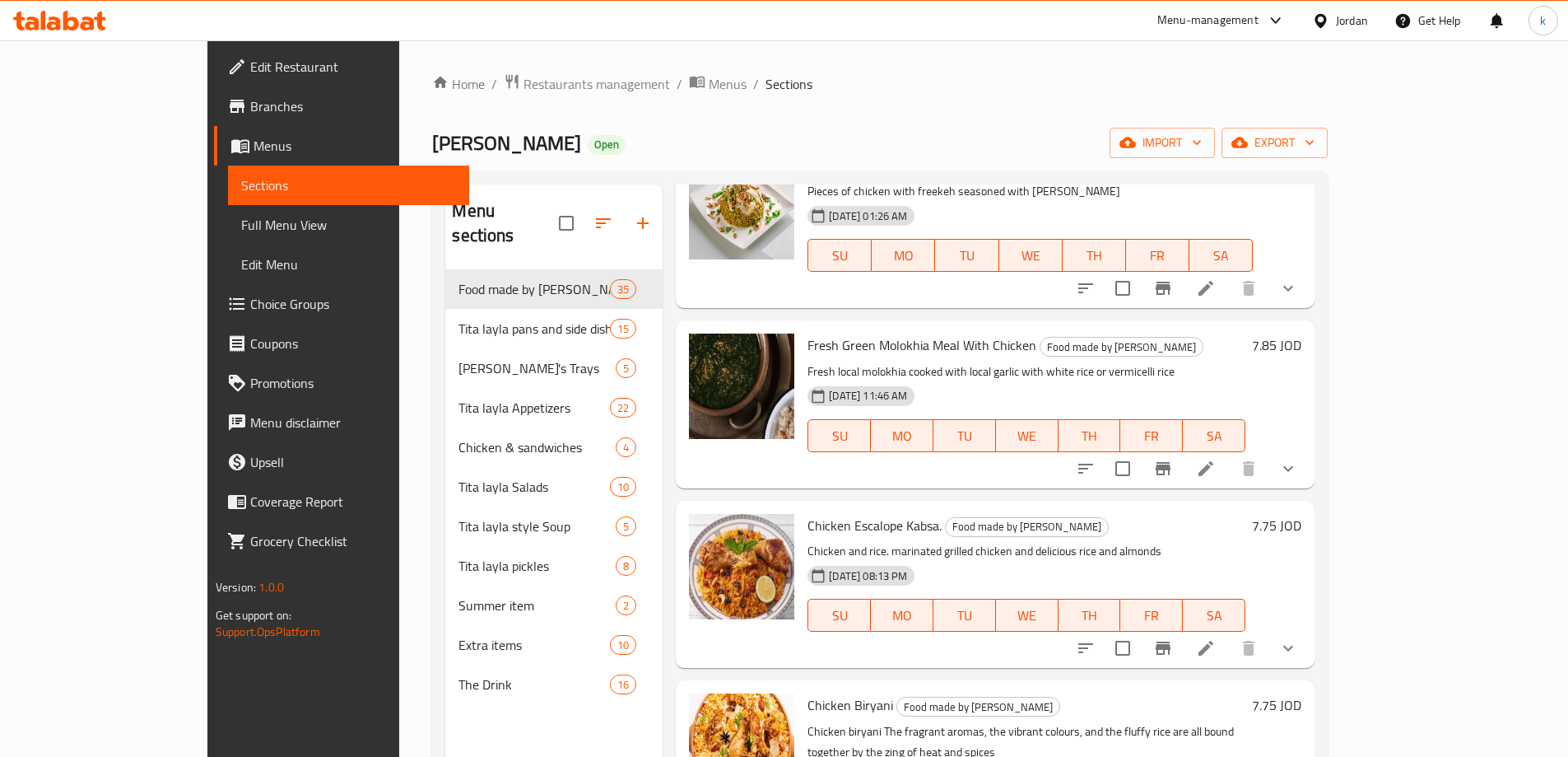
scroll to position [247, 0]
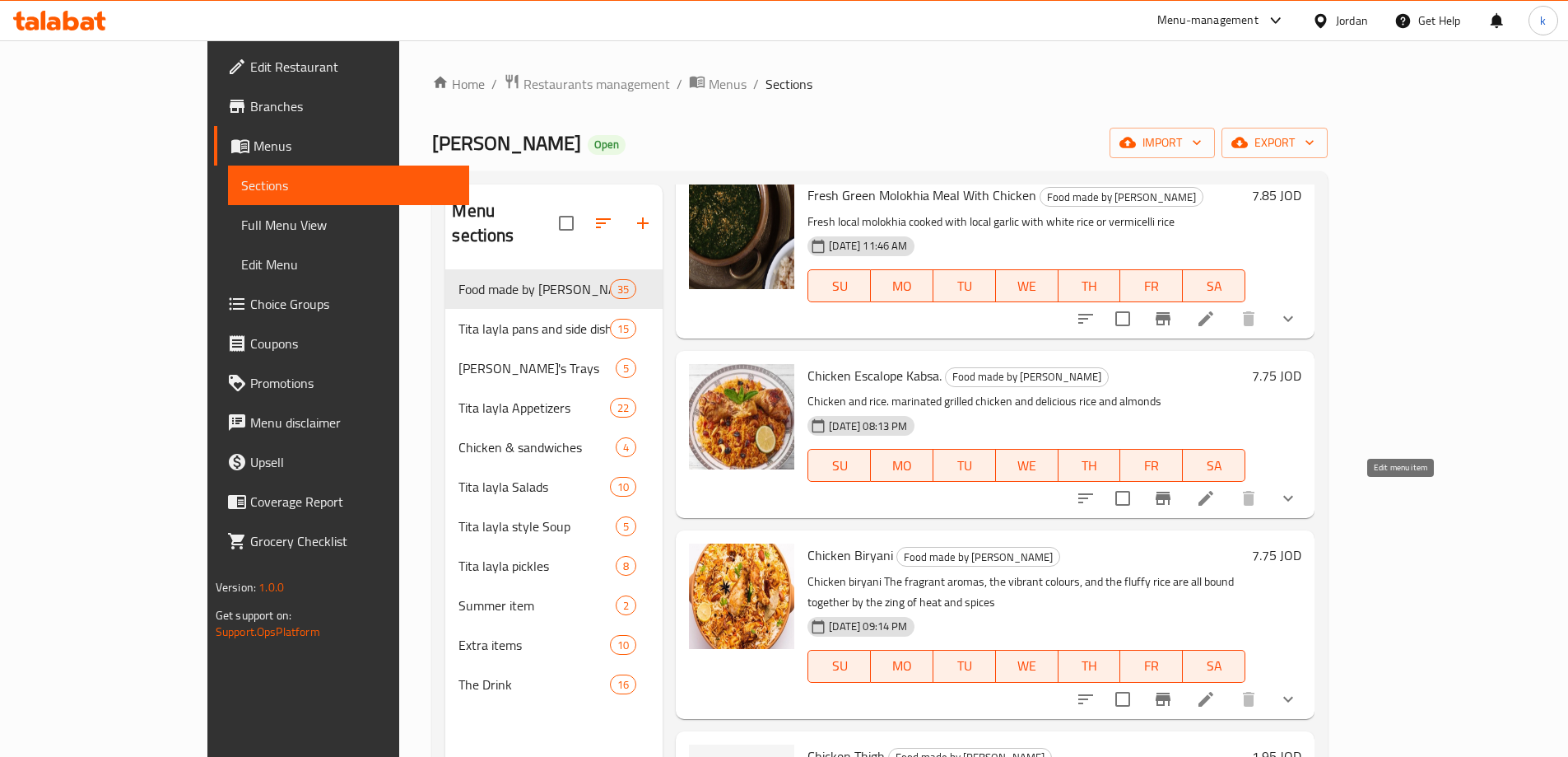
type input "chicken"
click at [1215, 495] on icon at bounding box center [1206, 498] width 20 height 20
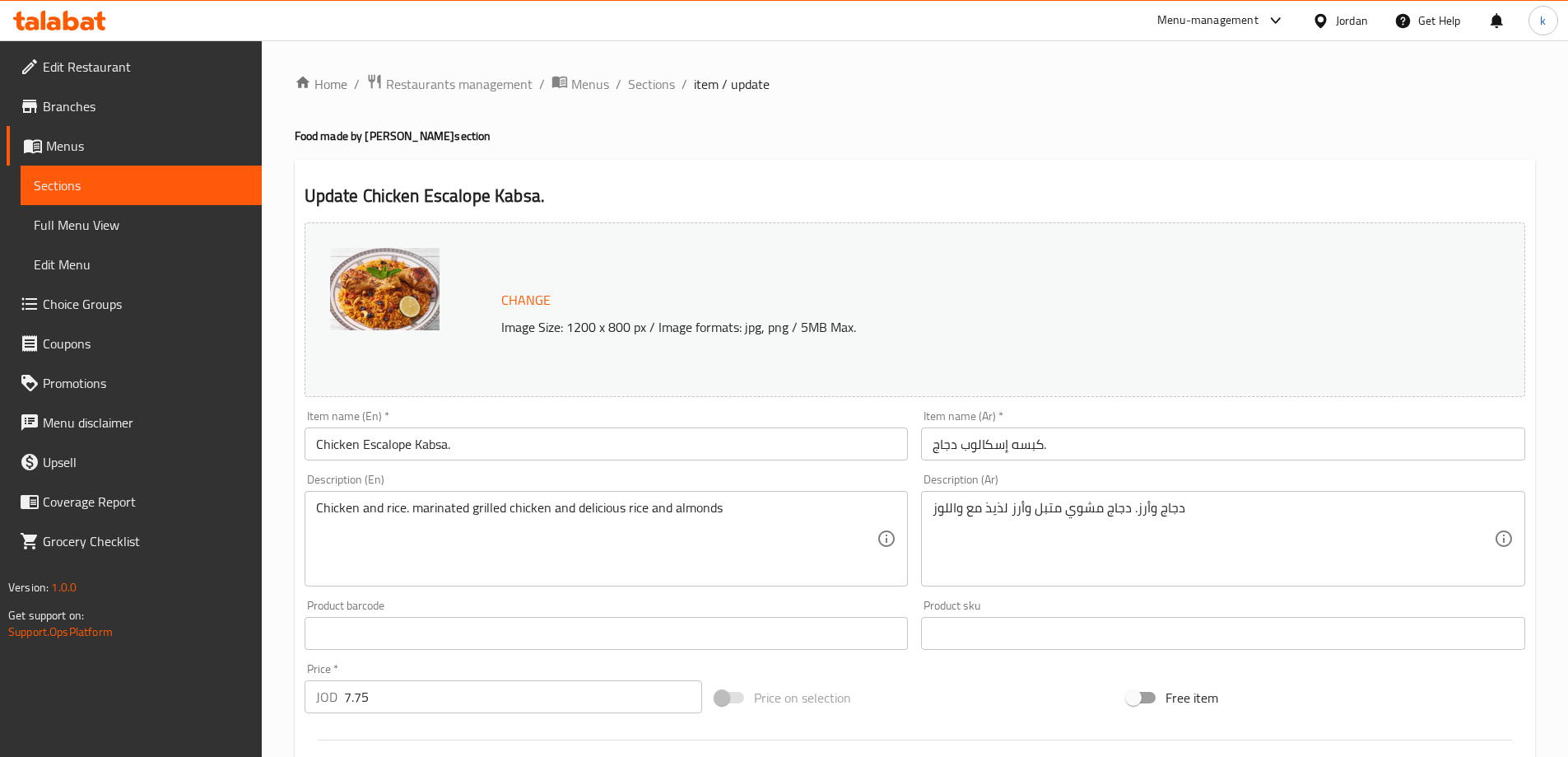
click at [699, 77] on span "item / update" at bounding box center [732, 84] width 76 height 20
click at [670, 80] on span "Sections" at bounding box center [651, 84] width 47 height 20
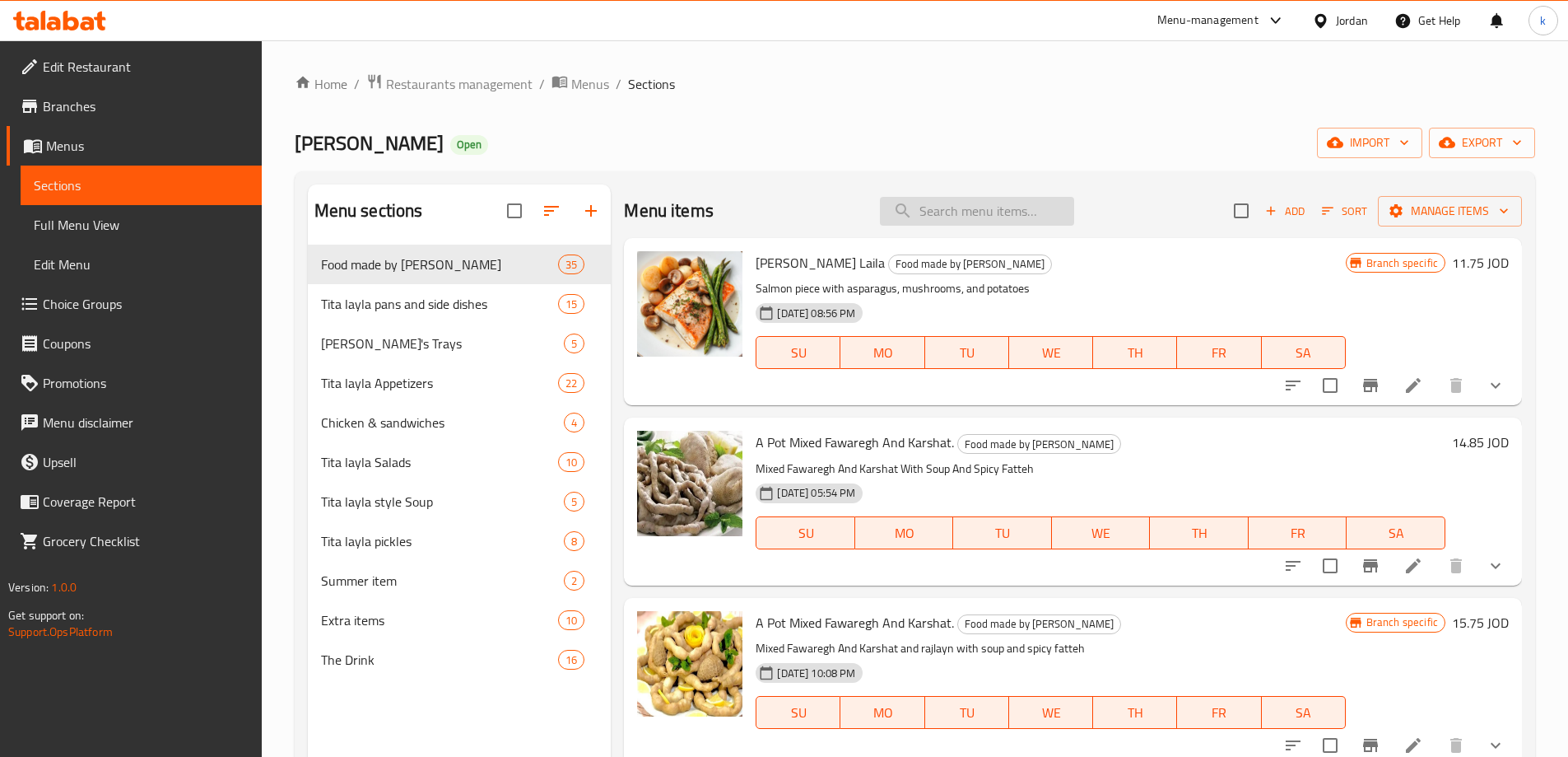
click at [990, 220] on input "search" at bounding box center [977, 211] width 195 height 29
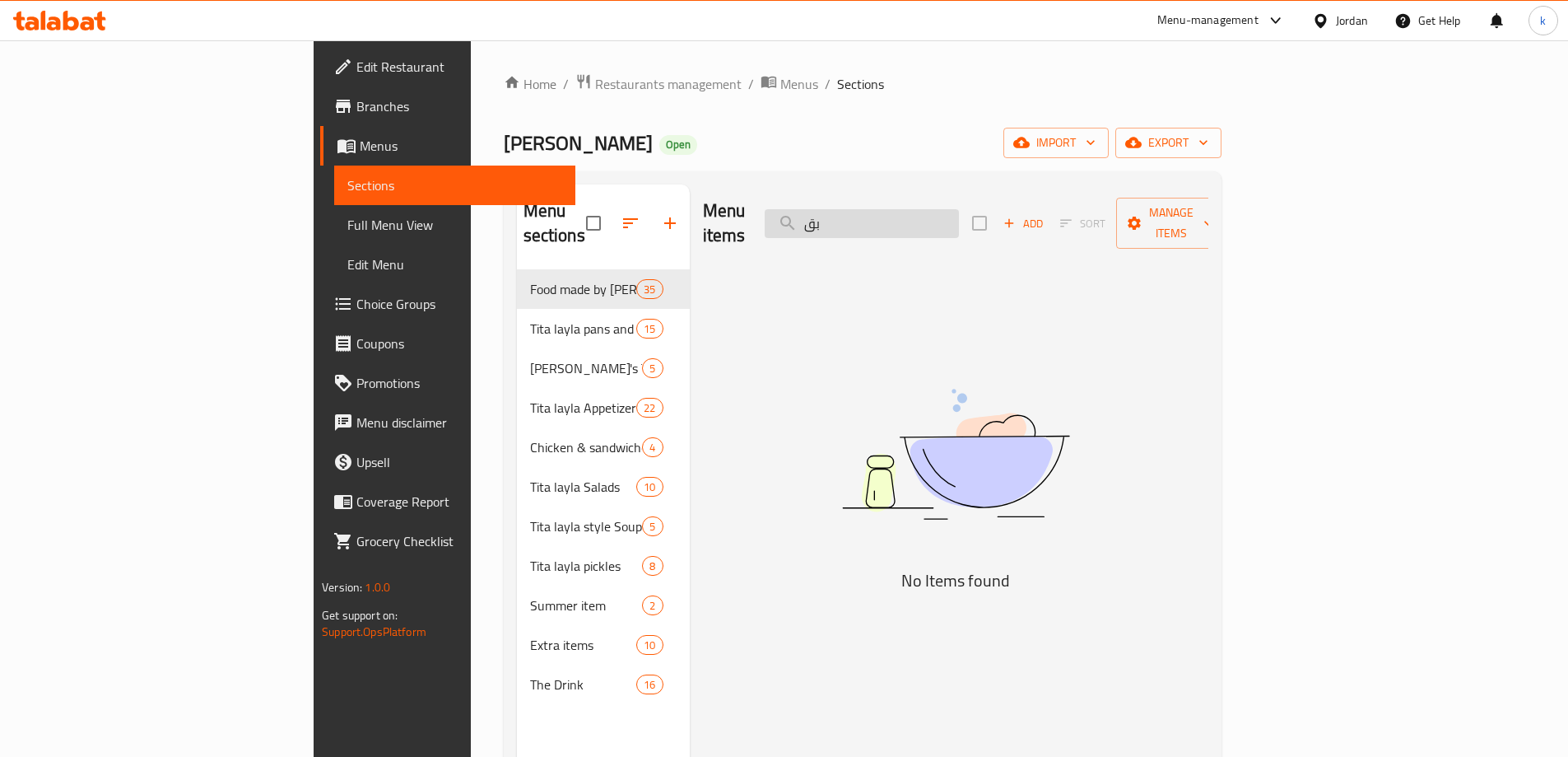
type input "ب"
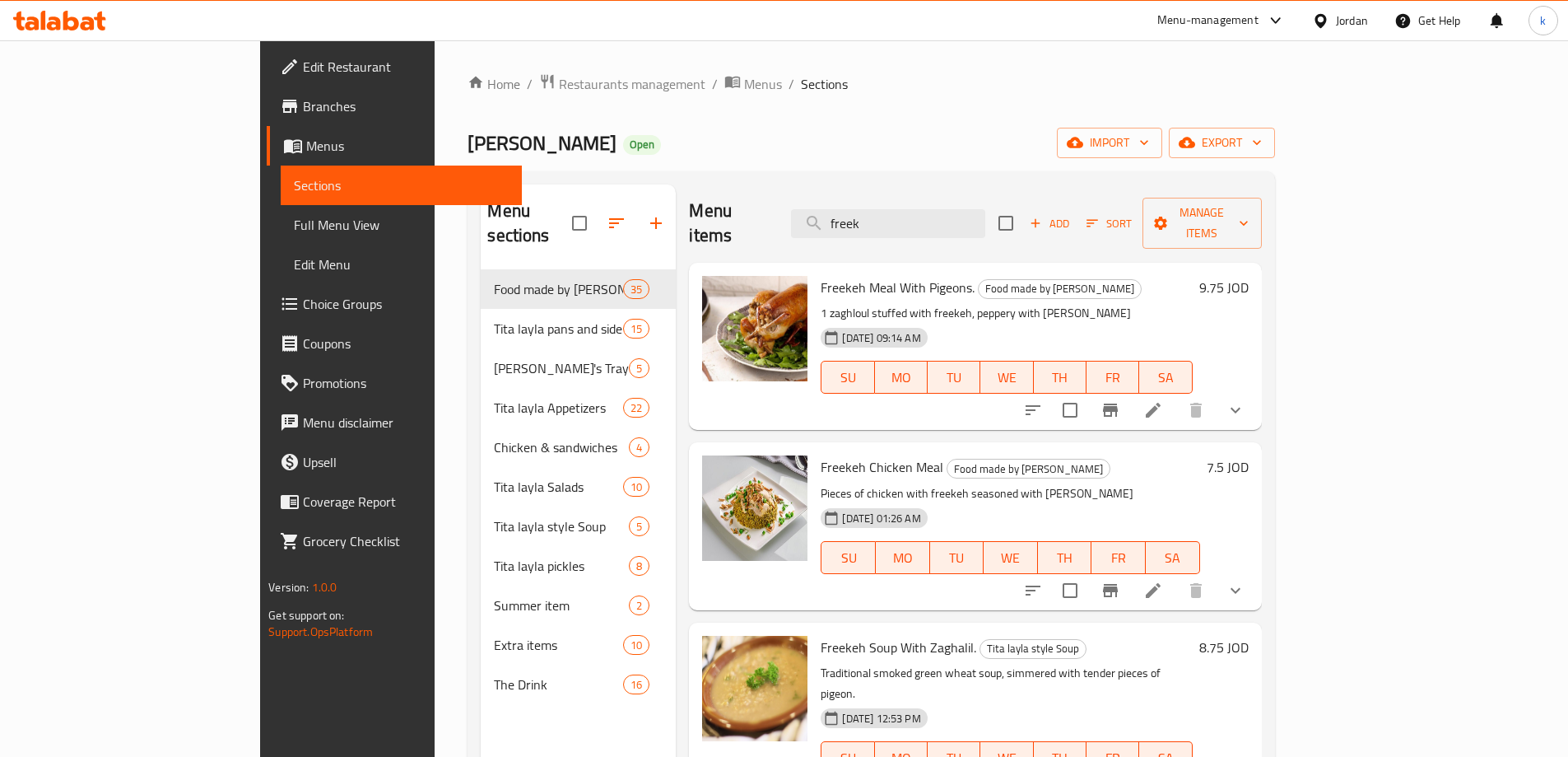
type input "freek"
click at [1161, 583] on icon at bounding box center [1153, 590] width 15 height 15
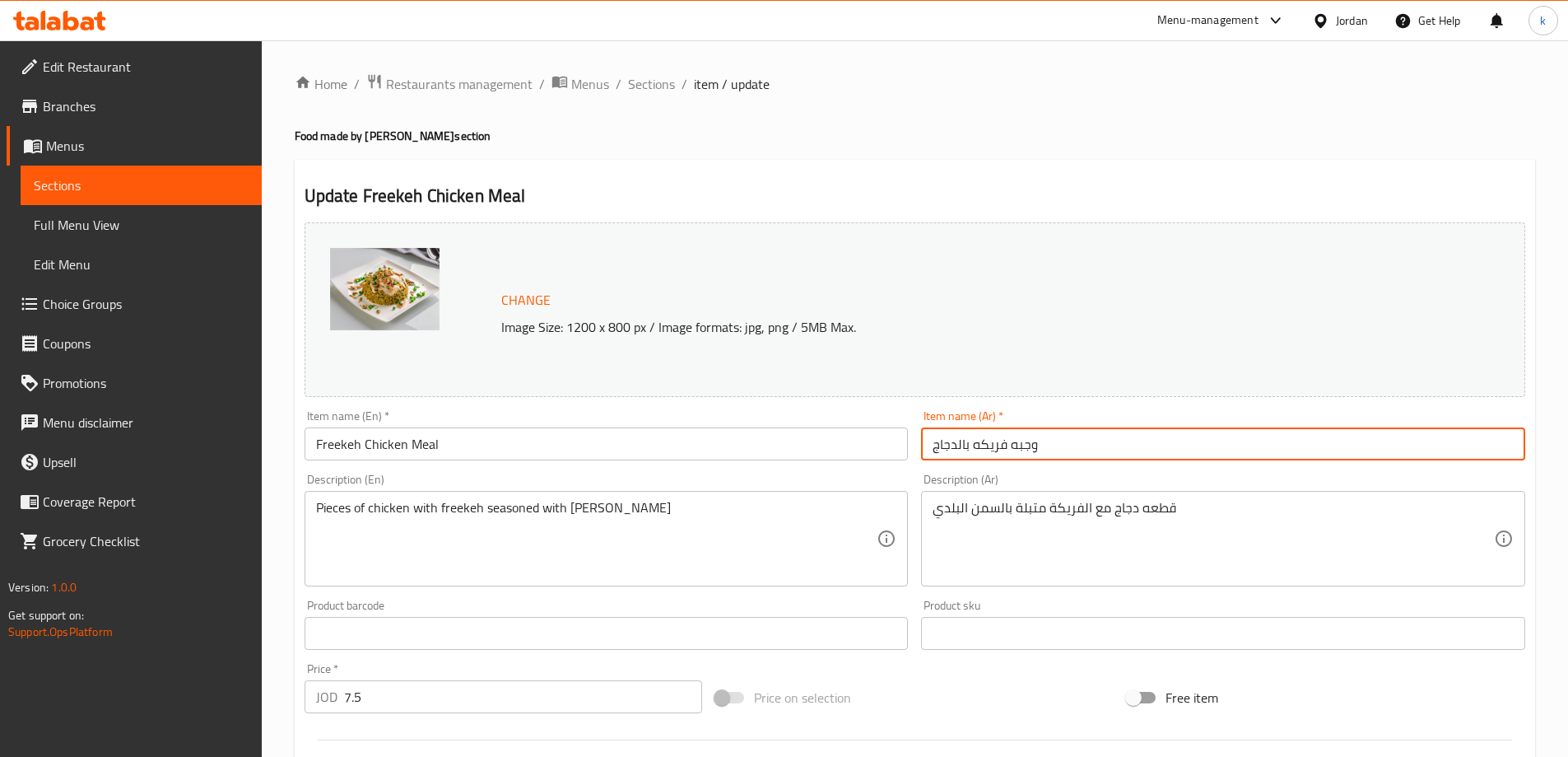
click at [972, 445] on input "وجبه فريكه بالدجاج" at bounding box center [1223, 444] width 604 height 33
